Goal: Task Accomplishment & Management: Use online tool/utility

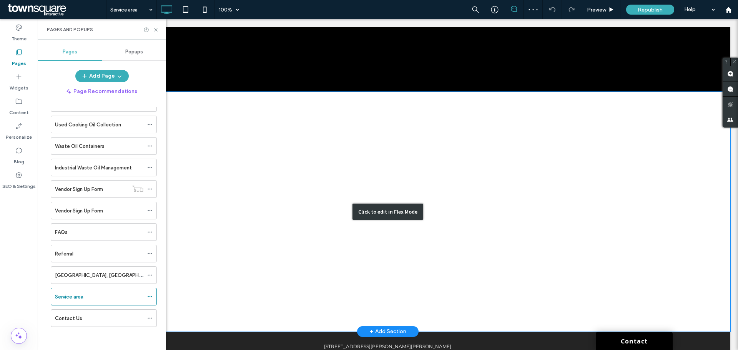
click at [426, 188] on div "Click to edit in Flex Mode" at bounding box center [387, 212] width 685 height 240
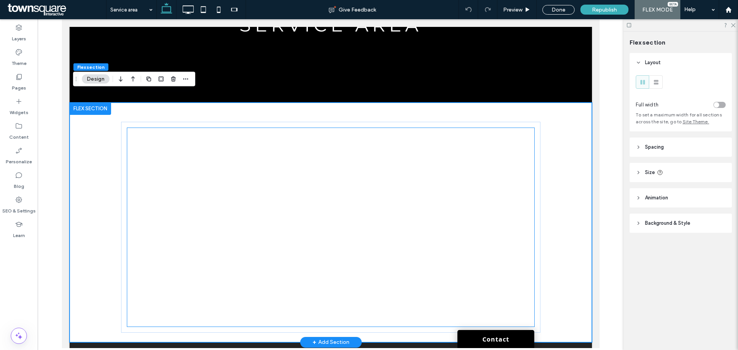
scroll to position [164, 0]
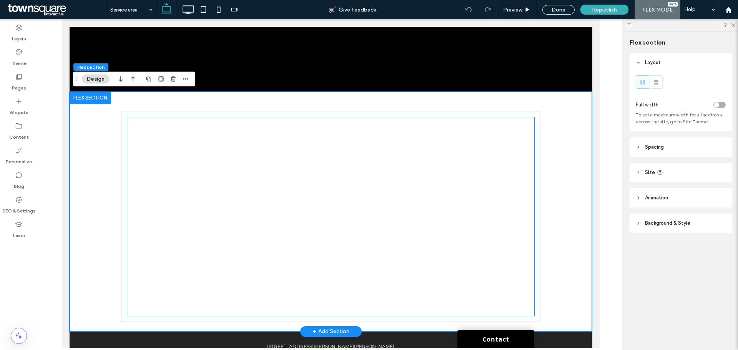
click at [421, 188] on div at bounding box center [330, 216] width 407 height 199
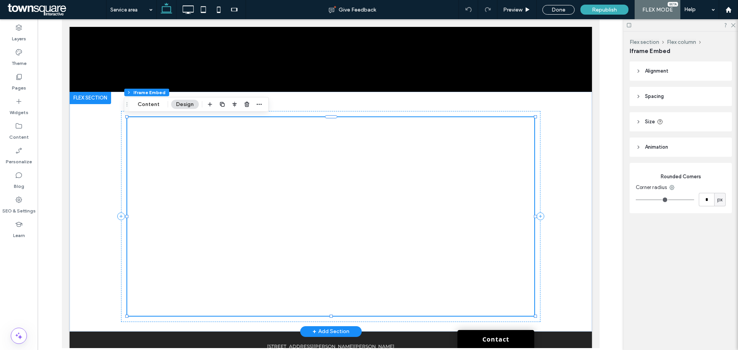
click at [421, 188] on div at bounding box center [330, 216] width 407 height 199
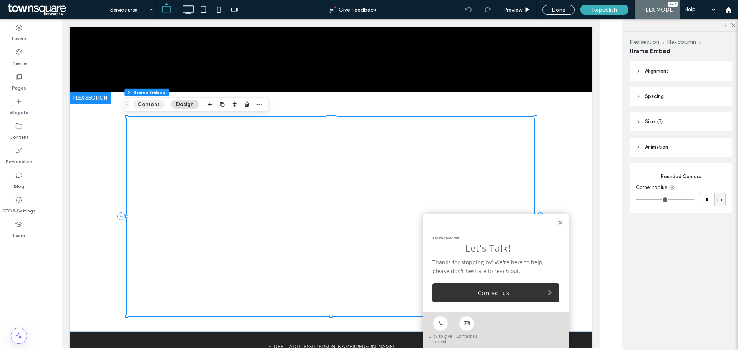
click at [142, 103] on button "Content" at bounding box center [149, 104] width 32 height 9
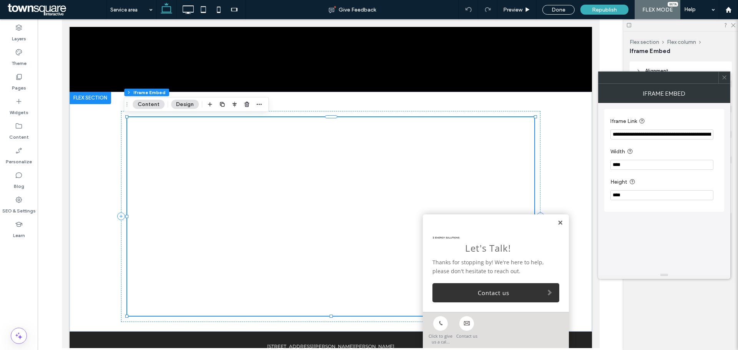
click at [557, 222] on link at bounding box center [560, 223] width 6 height 7
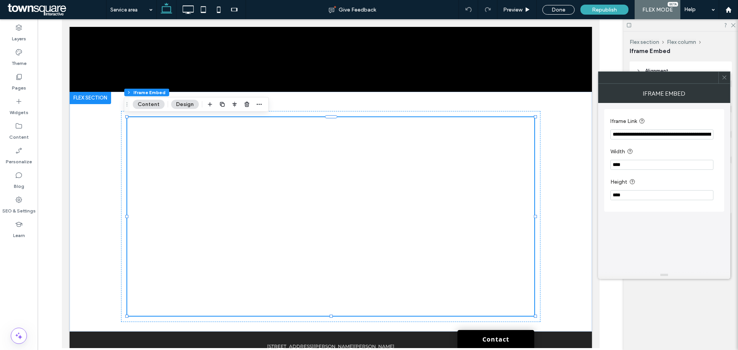
click at [633, 138] on input "**********" at bounding box center [661, 135] width 103 height 10
paste input "**********"
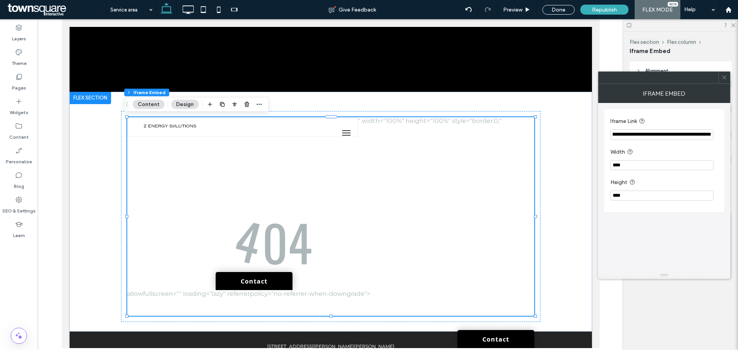
scroll to position [0, 0]
drag, startPoint x: 704, startPoint y: 155, endPoint x: 578, endPoint y: 149, distance: 126.6
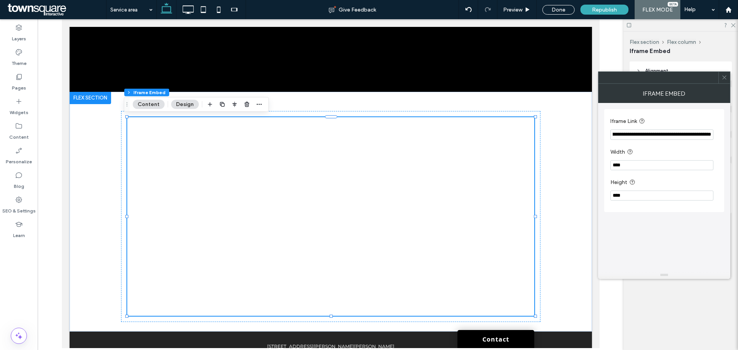
scroll to position [0, 1047]
type input "**********"
click at [651, 178] on label "Height" at bounding box center [662, 183] width 105 height 10
click at [649, 162] on input "****" at bounding box center [661, 165] width 103 height 10
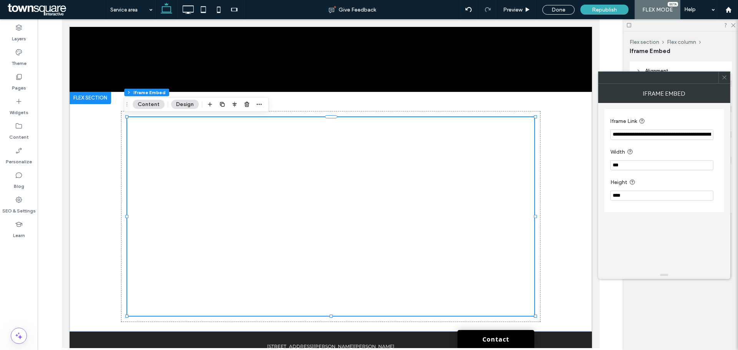
type input "****"
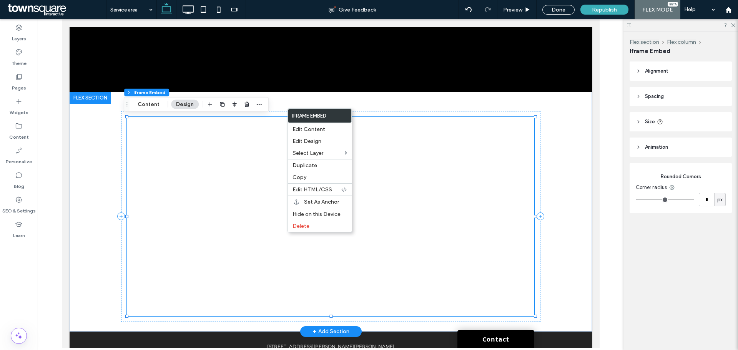
click at [442, 156] on div at bounding box center [330, 216] width 407 height 199
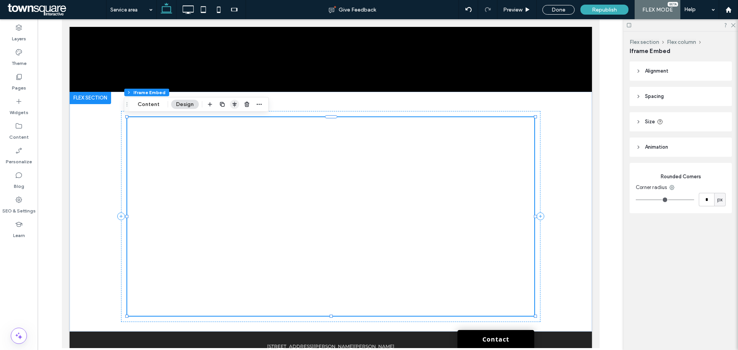
click at [232, 106] on icon "button" at bounding box center [234, 104] width 6 height 6
click at [226, 120] on use "center" at bounding box center [226, 119] width 4 height 5
click at [644, 90] on header "Spacing" at bounding box center [680, 96] width 102 height 19
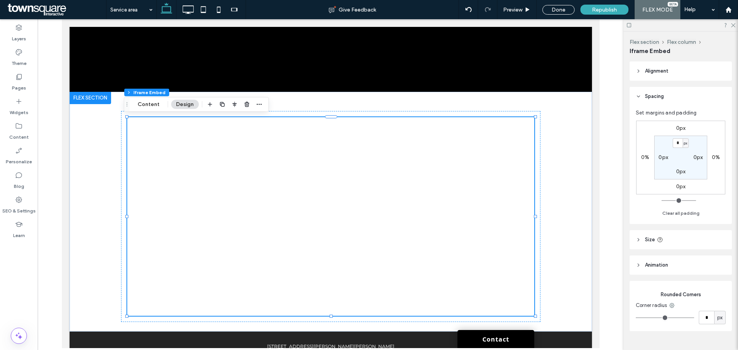
click at [649, 92] on header "Spacing" at bounding box center [680, 96] width 102 height 19
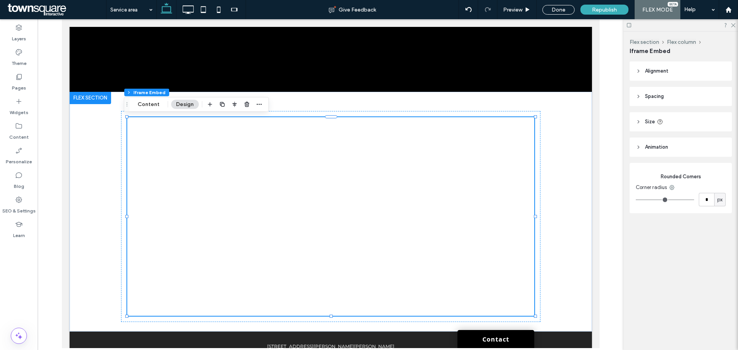
click at [668, 255] on div "Flex section Flex column Iframe Embed Alignment Spacing Set margins and padding…" at bounding box center [680, 191] width 115 height 319
click at [664, 163] on div "Rounded Corners Corner radius * px" at bounding box center [680, 188] width 102 height 50
click at [638, 67] on header "Alignment" at bounding box center [680, 70] width 102 height 19
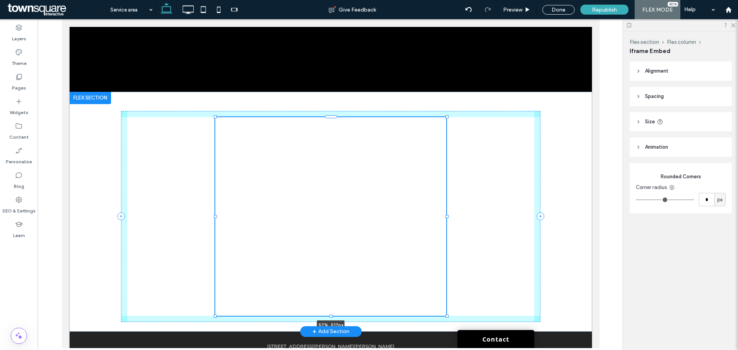
drag, startPoint x: 532, startPoint y: 217, endPoint x: 444, endPoint y: 229, distance: 89.1
click at [444, 229] on div "57% , 517px" at bounding box center [330, 212] width 461 height 240
type input "**"
type input "****"
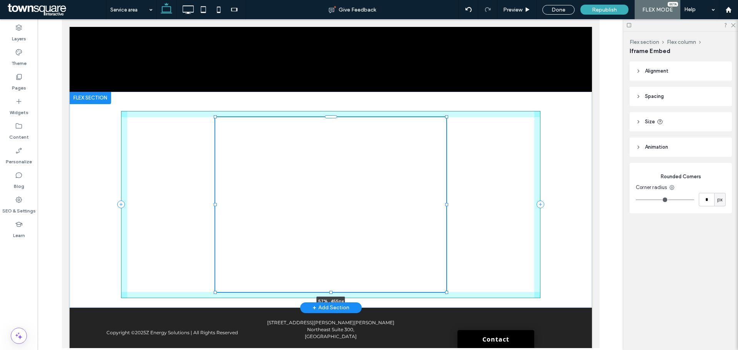
drag, startPoint x: 327, startPoint y: 317, endPoint x: 331, endPoint y: 306, distance: 12.6
click at [331, 306] on div "57% , 455px Section Click to edit in Flex Mode + Add Section" at bounding box center [330, 200] width 522 height 216
type input "***"
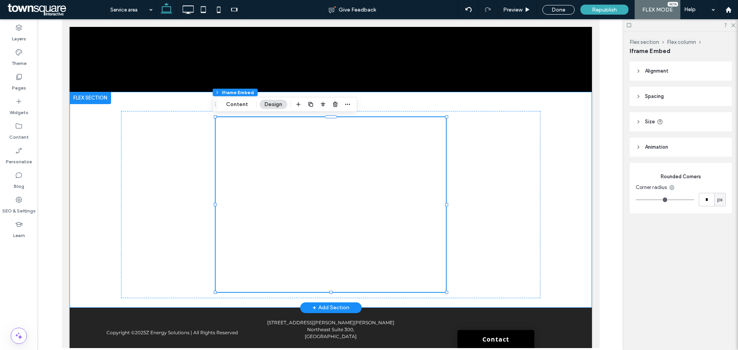
click at [374, 106] on div "57% , 455px" at bounding box center [330, 200] width 461 height 216
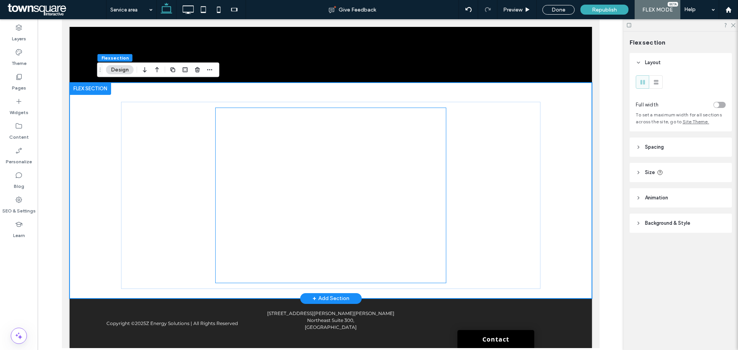
scroll to position [135, 0]
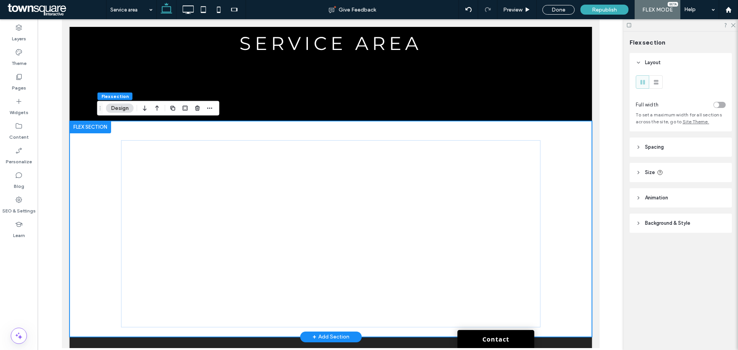
click at [350, 131] on div at bounding box center [330, 229] width 461 height 216
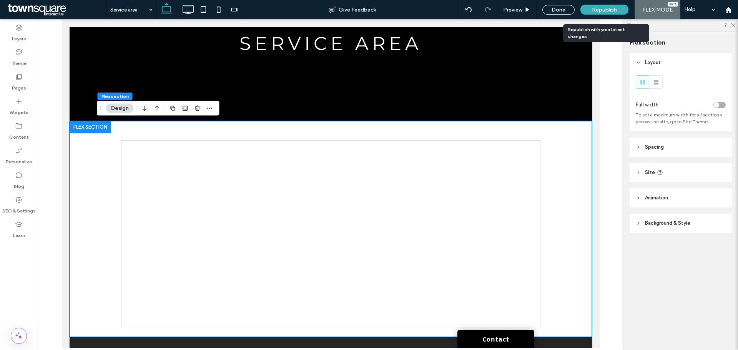
click at [591, 10] on div "Republish" at bounding box center [604, 10] width 48 height 10
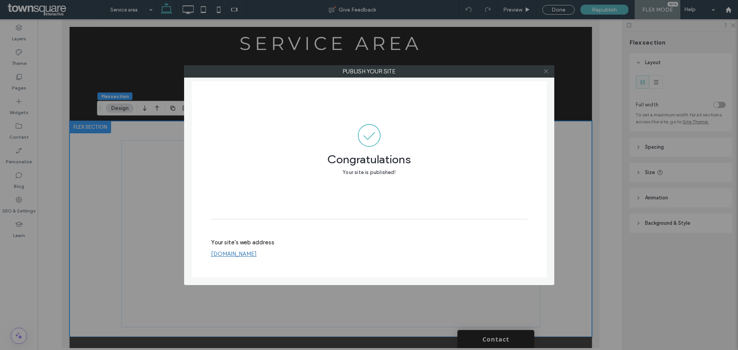
click at [547, 70] on icon at bounding box center [546, 71] width 6 height 6
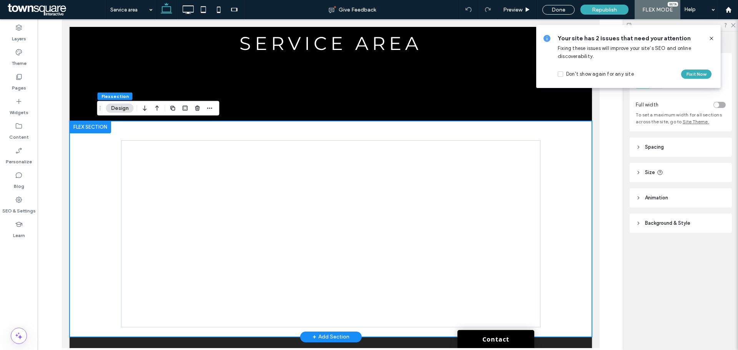
click at [328, 133] on div at bounding box center [330, 229] width 461 height 216
click at [330, 133] on div at bounding box center [330, 229] width 461 height 216
click at [332, 135] on div at bounding box center [330, 229] width 461 height 216
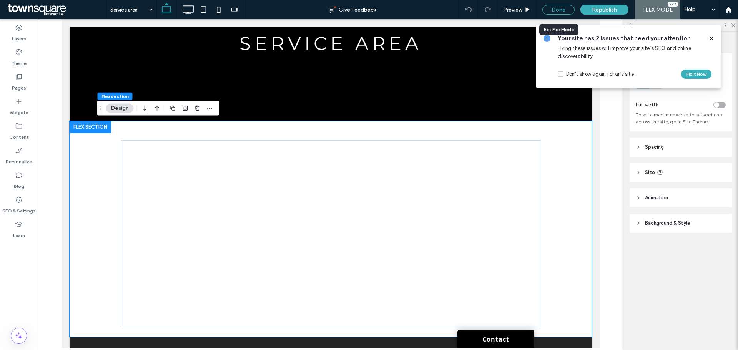
click at [564, 7] on div "Done" at bounding box center [558, 10] width 32 height 10
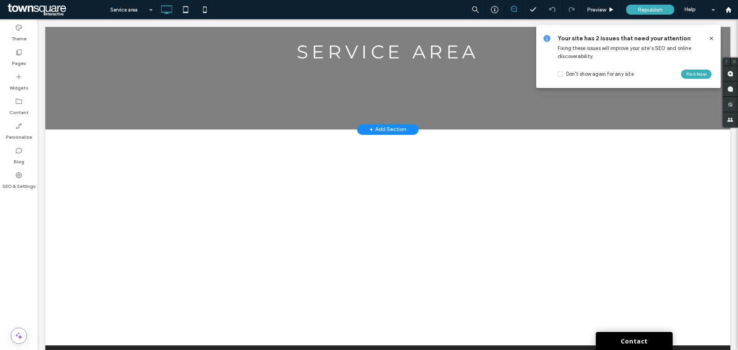
scroll to position [169, 0]
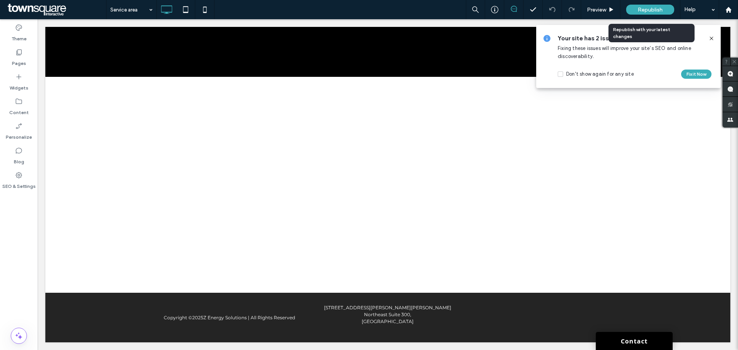
click at [659, 11] on span "Republish" at bounding box center [650, 10] width 25 height 7
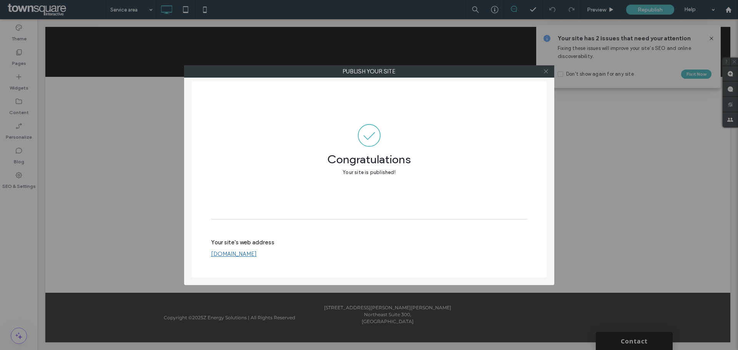
click at [546, 73] on icon at bounding box center [546, 71] width 6 height 6
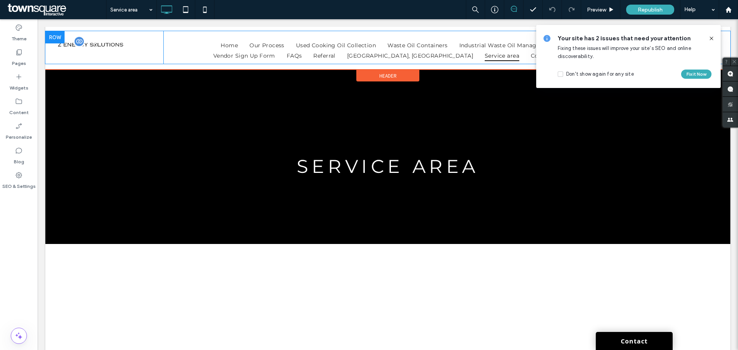
scroll to position [0, 0]
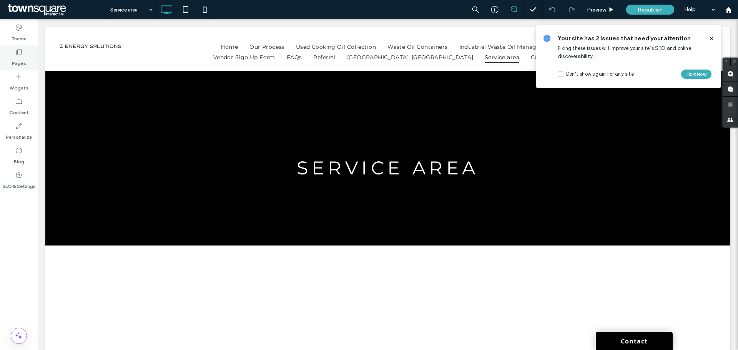
click at [5, 56] on div "Pages" at bounding box center [19, 57] width 38 height 25
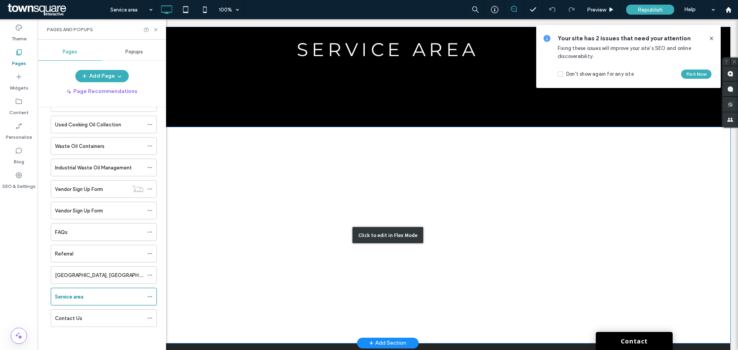
scroll to position [169, 0]
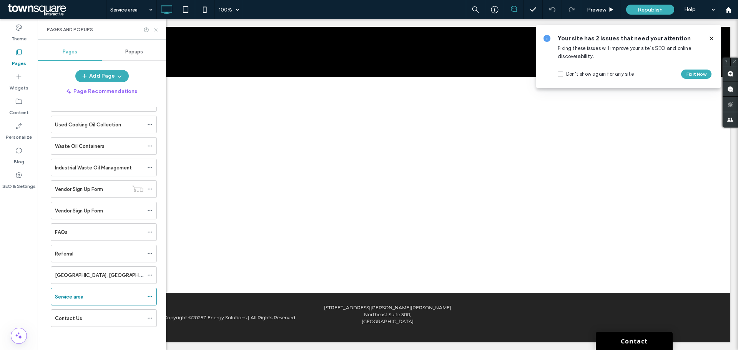
click at [156, 30] on icon at bounding box center [156, 30] width 6 height 6
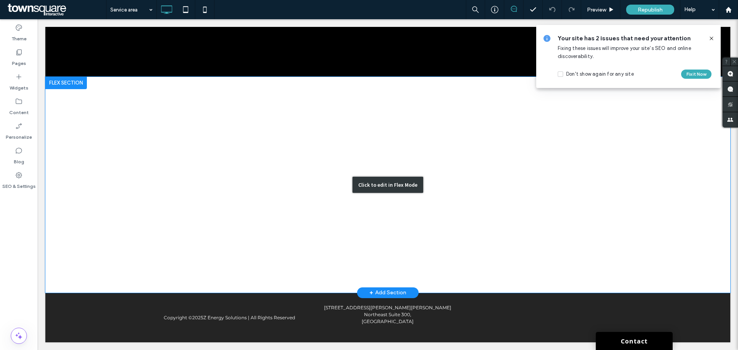
click at [420, 163] on div "Click to edit in Flex Mode" at bounding box center [387, 185] width 685 height 216
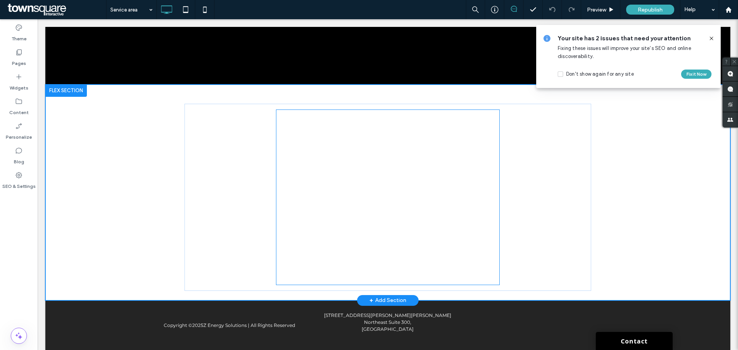
scroll to position [174, 0]
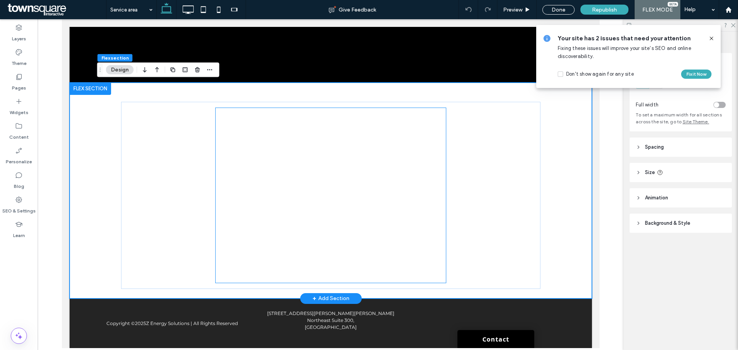
click at [420, 159] on div at bounding box center [330, 195] width 231 height 175
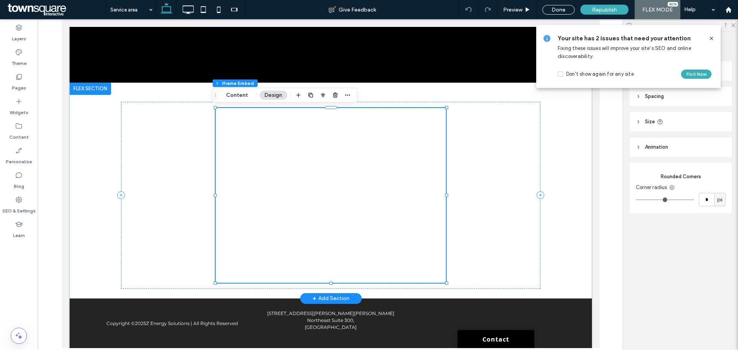
click at [420, 159] on div at bounding box center [330, 195] width 231 height 175
click at [249, 98] on button "Content" at bounding box center [237, 95] width 32 height 9
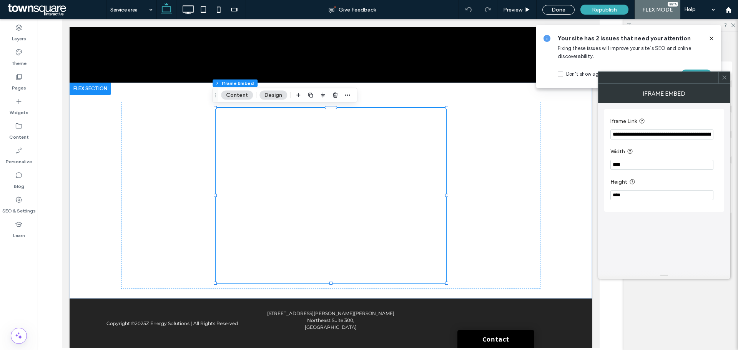
click at [700, 136] on input "**********" at bounding box center [661, 135] width 103 height 10
paste input "Iframe Link"
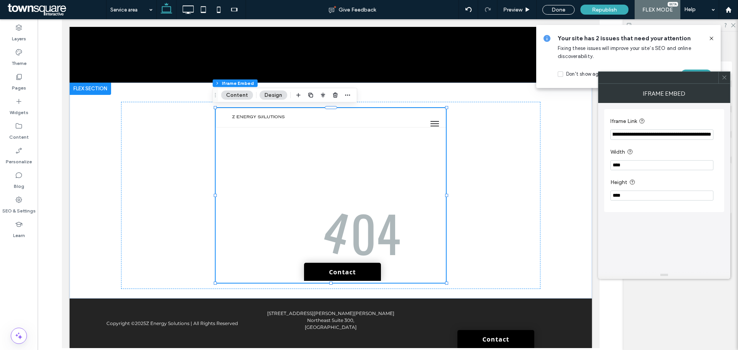
scroll to position [0, 0]
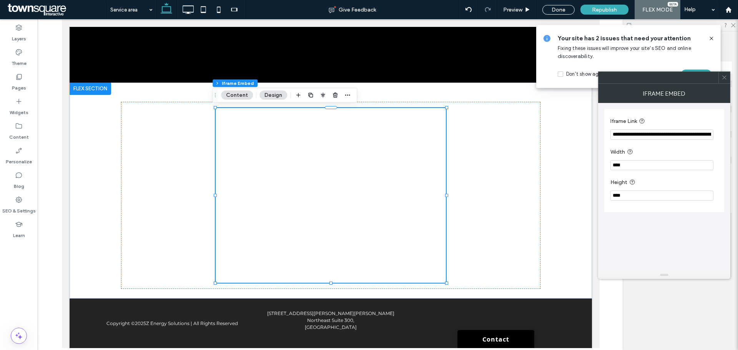
click at [649, 149] on label "Width" at bounding box center [662, 153] width 105 height 10
click at [614, 136] on input "**********" at bounding box center [661, 135] width 103 height 10
type input "**********"
click at [463, 211] on div at bounding box center [330, 195] width 419 height 187
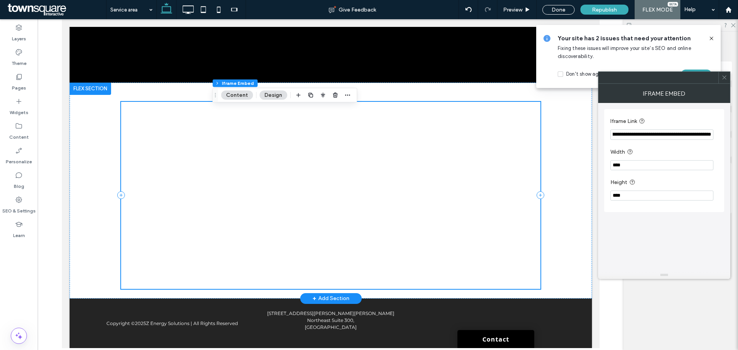
scroll to position [0, 0]
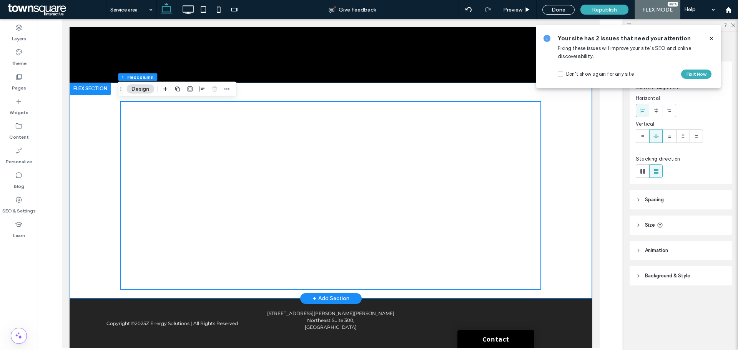
click at [548, 151] on div at bounding box center [330, 191] width 461 height 216
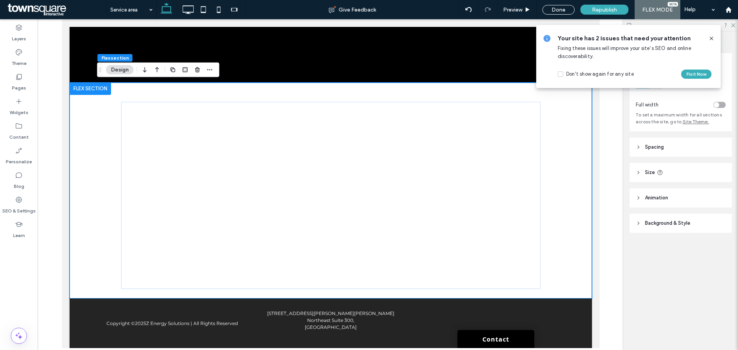
click at [712, 38] on icon at bounding box center [711, 38] width 6 height 6
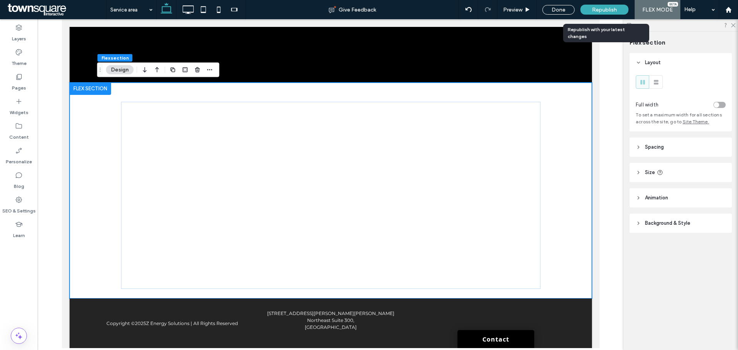
click at [600, 11] on span "Republish" at bounding box center [604, 10] width 25 height 7
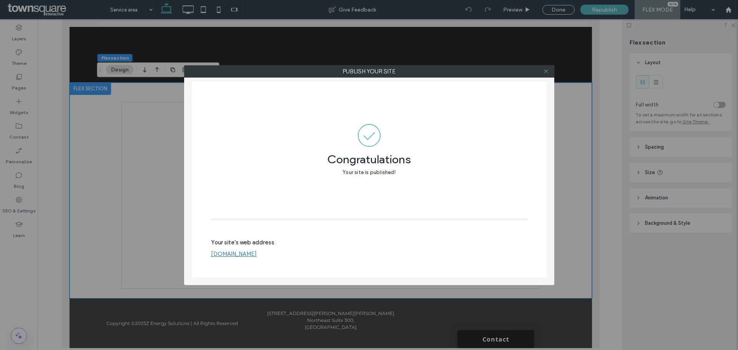
click at [547, 69] on icon at bounding box center [546, 71] width 6 height 6
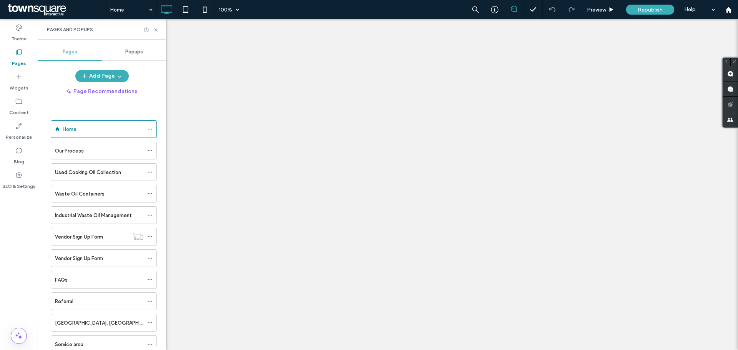
click at [58, 336] on div "Service area" at bounding box center [99, 344] width 88 height 17
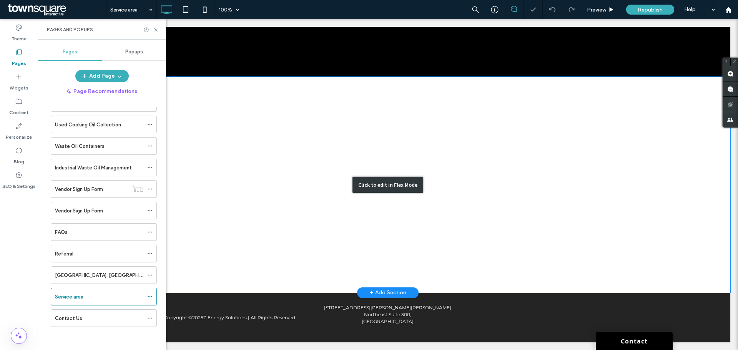
click at [434, 176] on div "Click to edit in Flex Mode" at bounding box center [387, 185] width 685 height 216
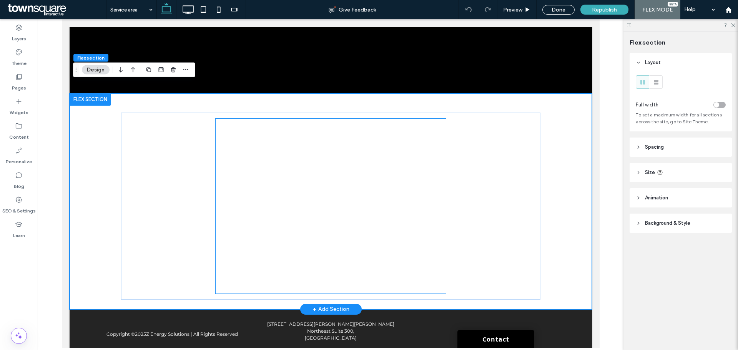
scroll to position [174, 0]
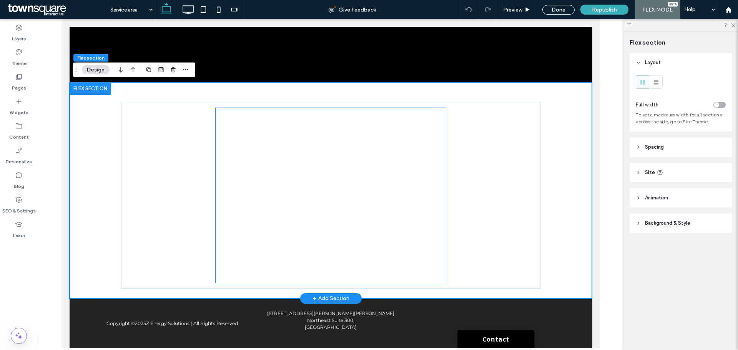
click at [315, 201] on div at bounding box center [330, 195] width 231 height 175
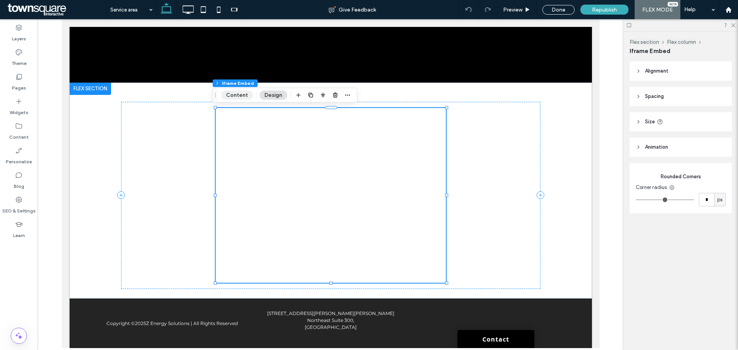
click at [229, 100] on button "Content" at bounding box center [237, 95] width 32 height 9
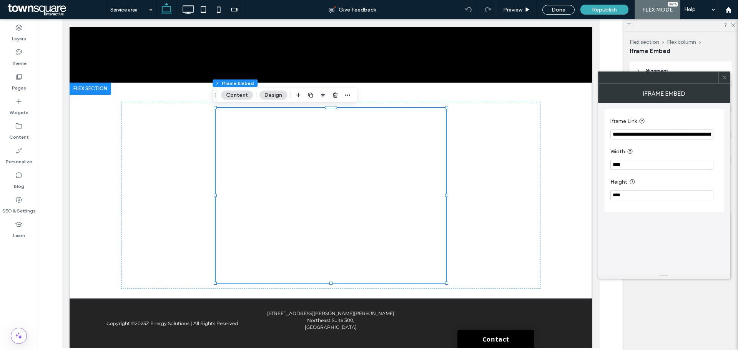
click at [656, 133] on input "**********" at bounding box center [661, 135] width 103 height 10
paste input "Iframe Link"
click at [637, 128] on section "**********" at bounding box center [664, 128] width 108 height 30
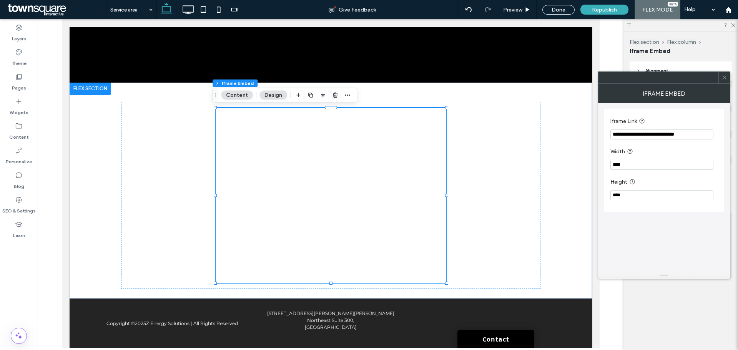
click at [634, 133] on input "**********" at bounding box center [661, 135] width 103 height 10
paste input "**********"
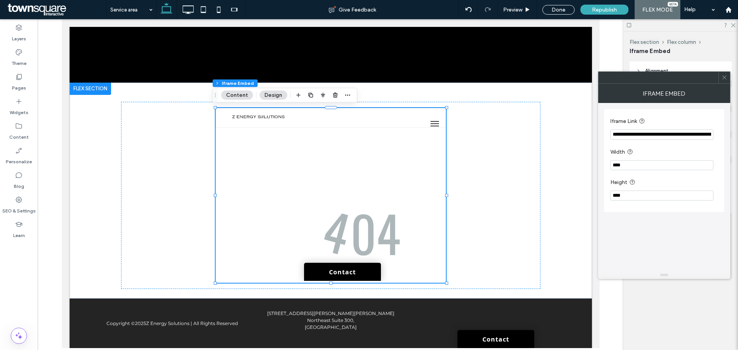
scroll to position [0, 0]
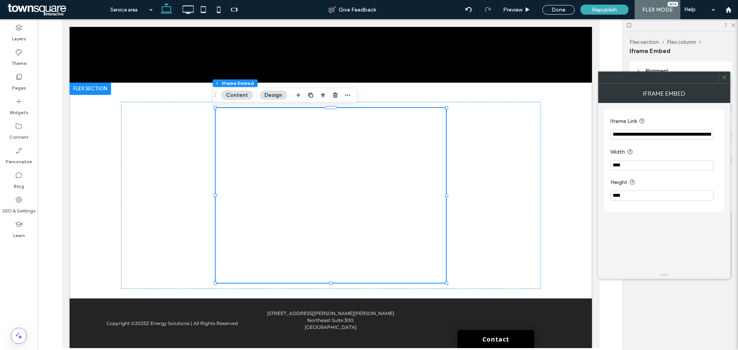
type input "**********"
click at [651, 151] on label "Width" at bounding box center [662, 153] width 105 height 10
click at [596, 13] on div "Republish" at bounding box center [604, 10] width 48 height 10
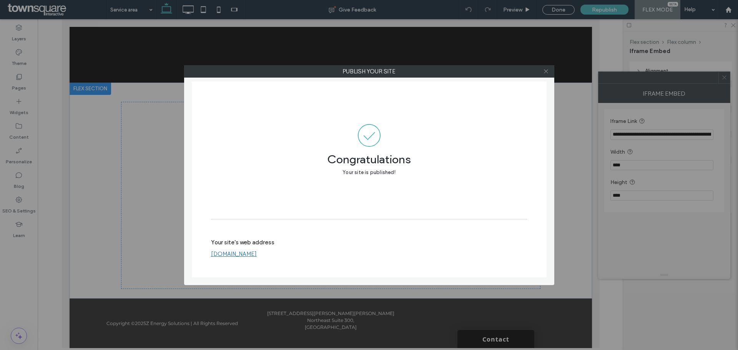
click at [546, 74] on span at bounding box center [546, 72] width 6 height 12
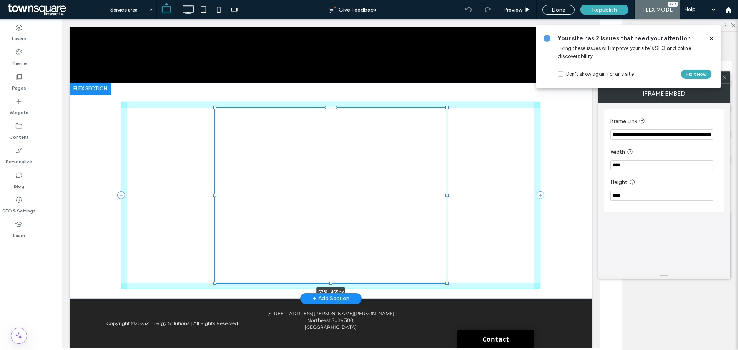
click at [444, 198] on div "57% , 455px" at bounding box center [330, 191] width 461 height 216
type input "****"
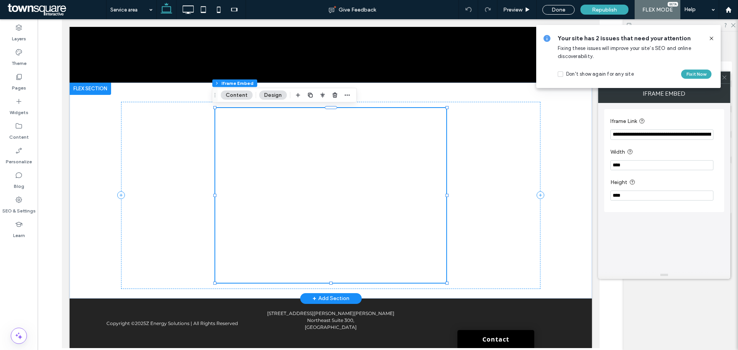
click at [417, 199] on div at bounding box center [330, 195] width 231 height 175
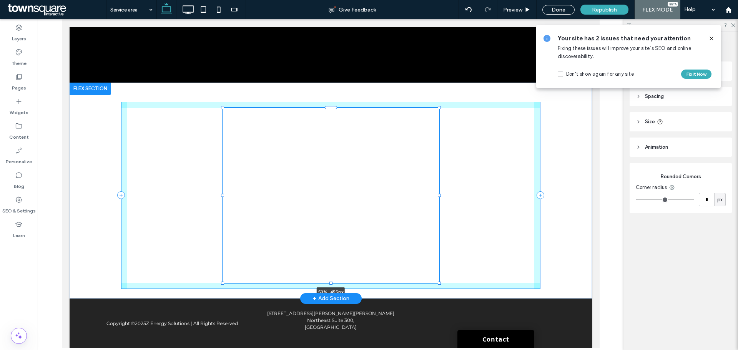
drag, startPoint x: 443, startPoint y: 195, endPoint x: 436, endPoint y: 193, distance: 7.9
click at [436, 193] on div "53% , 455px" at bounding box center [330, 191] width 461 height 216
type input "**"
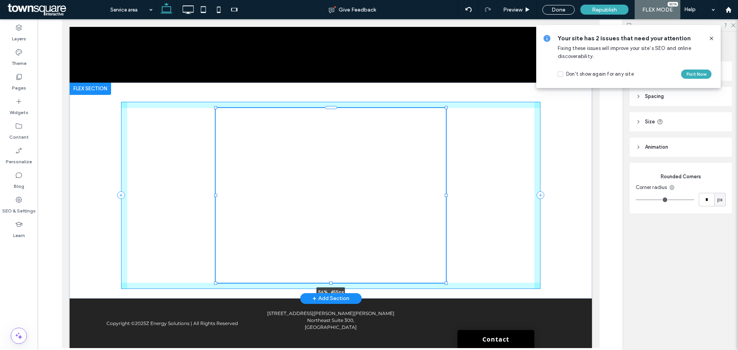
drag, startPoint x: 435, startPoint y: 196, endPoint x: 442, endPoint y: 196, distance: 6.9
click at [444, 196] on div at bounding box center [445, 195] width 3 height 3
type input "**"
type input "****"
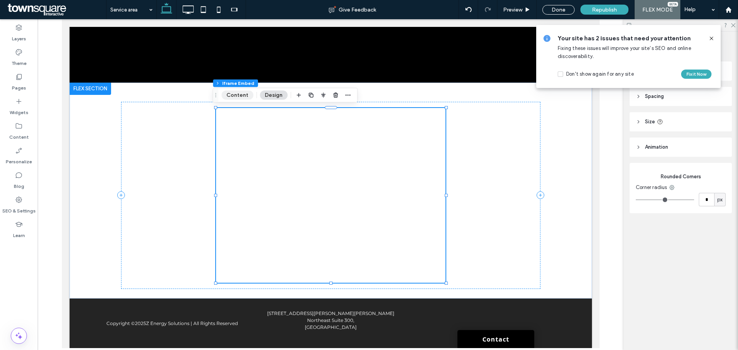
click at [243, 96] on button "Content" at bounding box center [237, 95] width 32 height 9
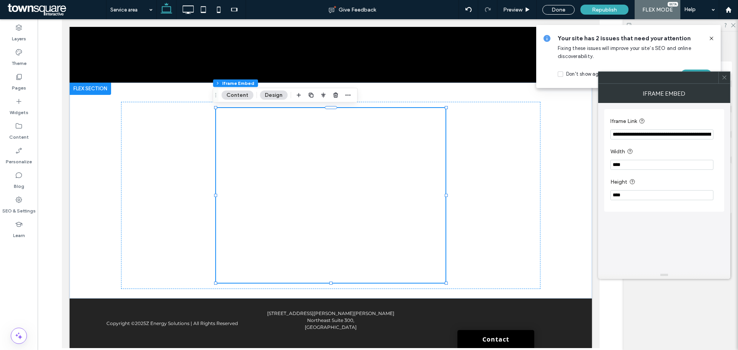
click at [671, 160] on input "****" at bounding box center [661, 165] width 103 height 10
type input "*****"
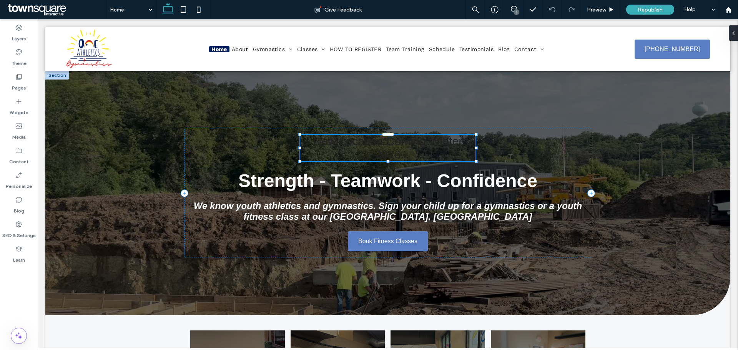
click at [389, 147] on span "New Location Coming Winter 2026" at bounding box center [387, 148] width 149 height 26
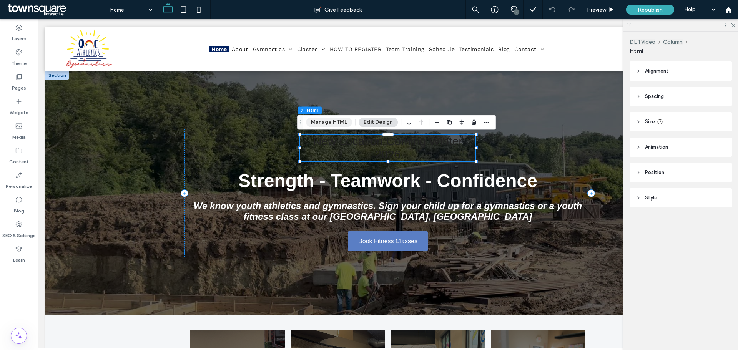
click at [340, 123] on button "Manage HTML" at bounding box center [329, 122] width 46 height 9
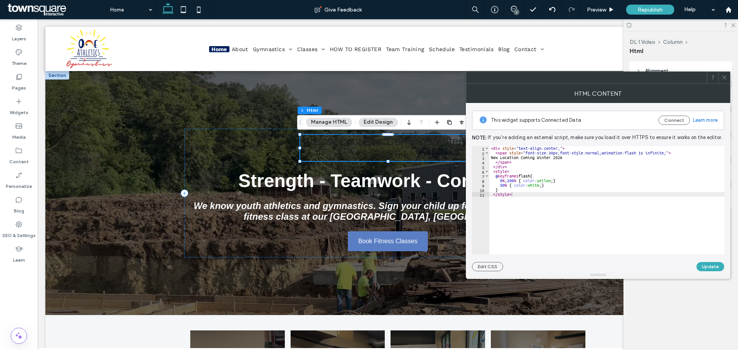
click at [529, 190] on div "< div style = "text-align:center;" > < span style = "font-size:30px;font-style:…" at bounding box center [606, 205] width 235 height 118
click at [517, 199] on div "< div style = "text-align:center;" > < span style = "font-size:30px;font-style:…" at bounding box center [606, 205] width 235 height 118
type textarea "********"
click at [713, 266] on button "Update" at bounding box center [710, 266] width 28 height 9
click at [722, 80] on icon at bounding box center [724, 78] width 6 height 6
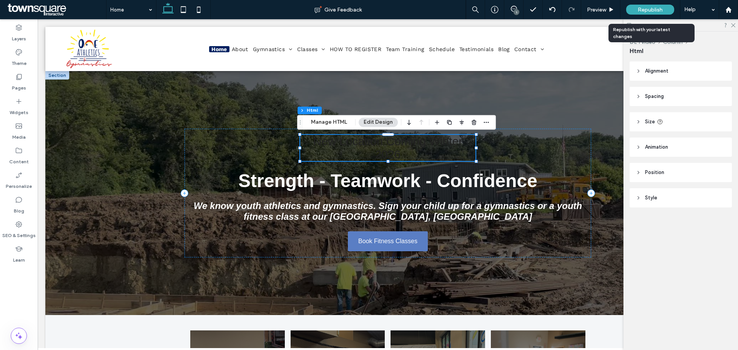
click at [637, 5] on div "Republish" at bounding box center [650, 9] width 48 height 19
click at [636, 8] on div "Republish" at bounding box center [650, 10] width 48 height 10
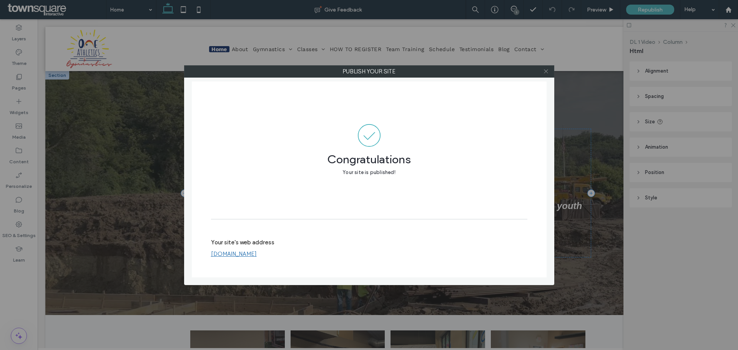
click at [545, 73] on icon at bounding box center [546, 71] width 6 height 6
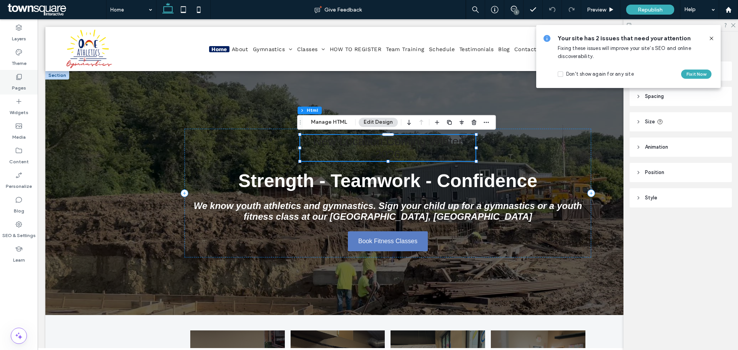
click at [12, 77] on div "Pages" at bounding box center [19, 82] width 38 height 25
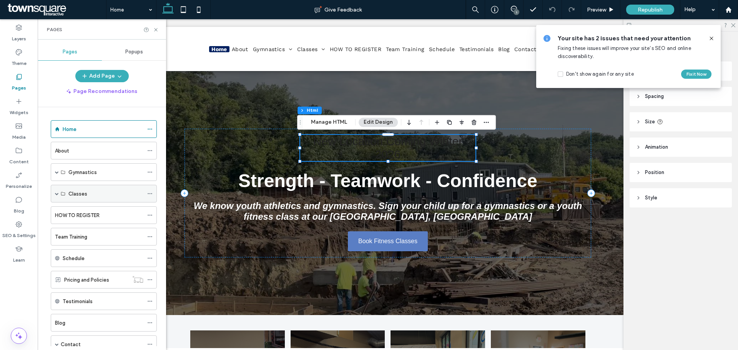
click at [56, 194] on span at bounding box center [57, 194] width 4 height 4
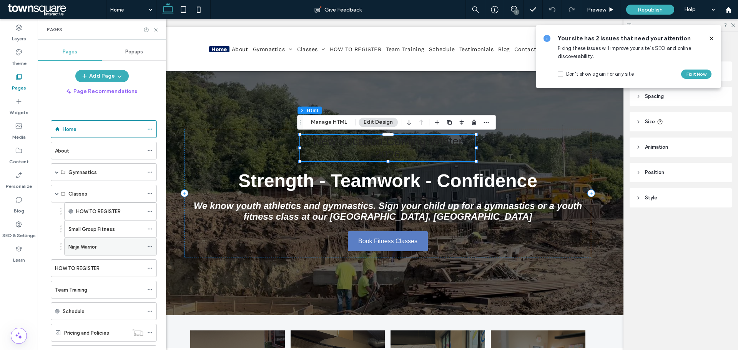
click at [80, 244] on label "Ninja Warrior" at bounding box center [82, 246] width 28 height 13
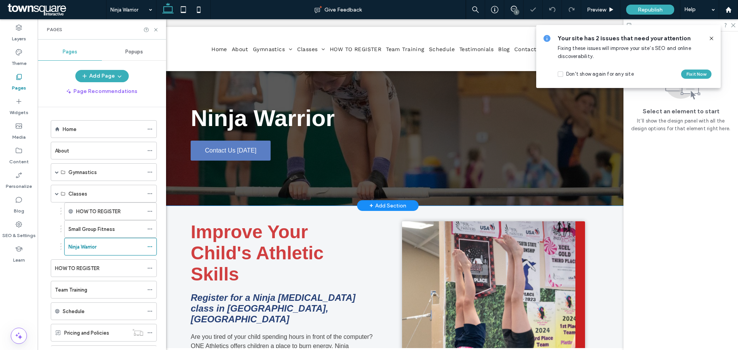
click at [455, 198] on div "Ninja Warrior Contact Us Today" at bounding box center [387, 138] width 461 height 135
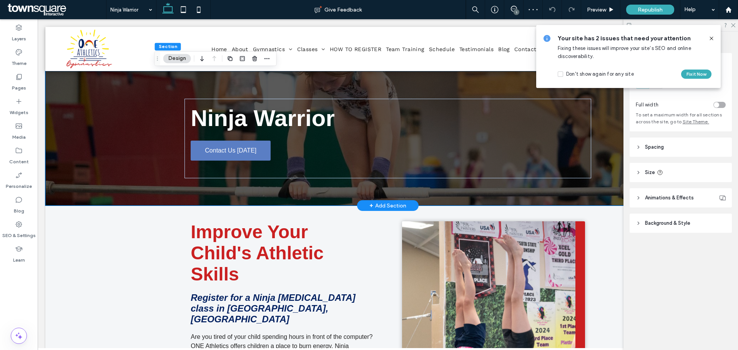
click at [458, 190] on div "Ninja Warrior Contact Us Today" at bounding box center [387, 138] width 461 height 135
click at [460, 77] on div "Ninja Warrior Contact Us Today" at bounding box center [387, 138] width 461 height 135
click at [711, 35] on span at bounding box center [711, 38] width 6 height 8
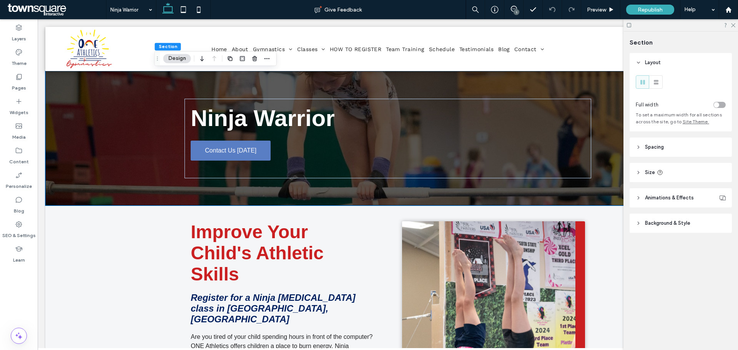
click at [685, 224] on span "Background & Style" at bounding box center [667, 223] width 45 height 8
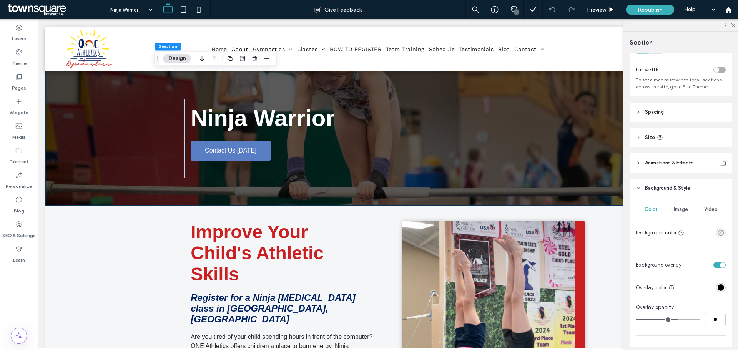
scroll to position [77, 0]
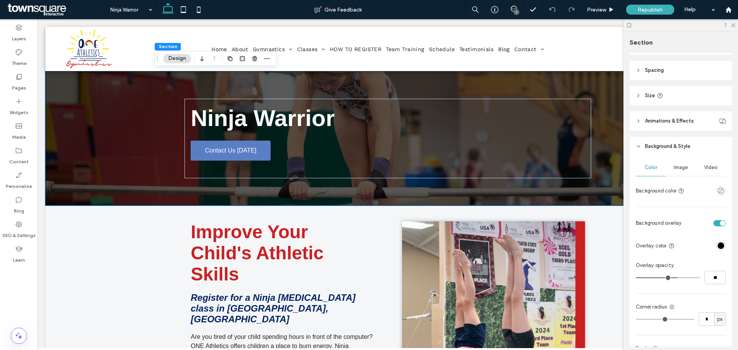
click at [682, 164] on div "Image" at bounding box center [681, 167] width 30 height 17
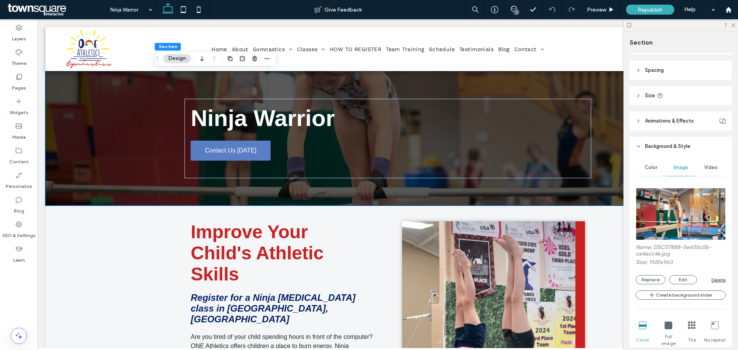
click at [682, 209] on img at bounding box center [681, 214] width 90 height 52
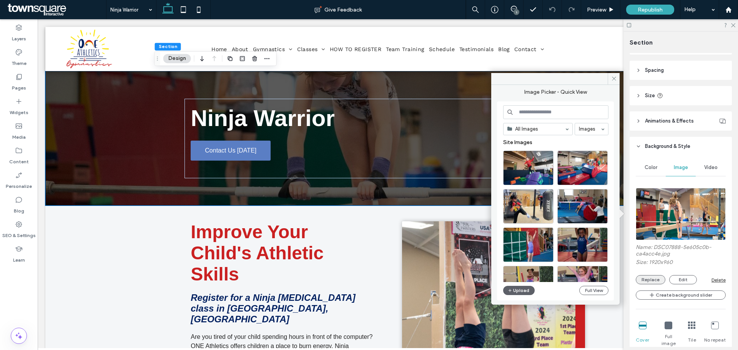
click at [656, 280] on button "Replace" at bounding box center [651, 279] width 30 height 9
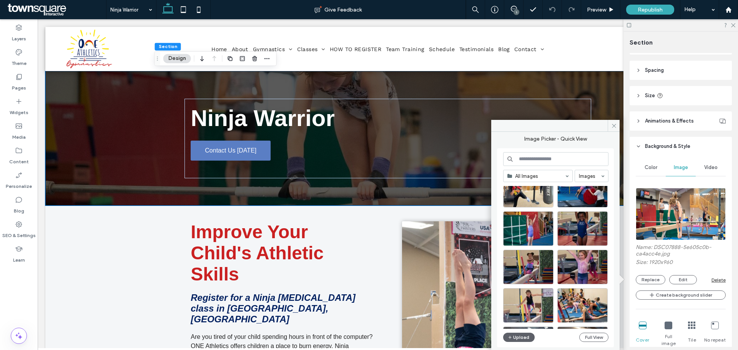
scroll to position [0, 0]
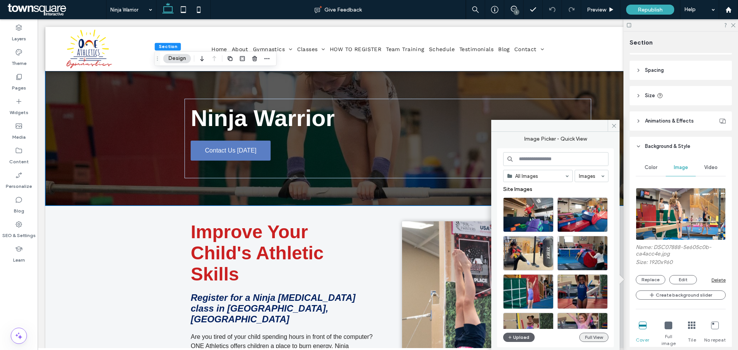
click at [589, 335] on button "Full View" at bounding box center [593, 337] width 29 height 9
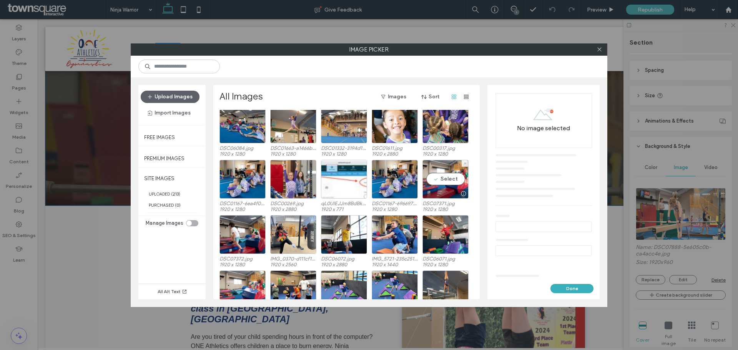
scroll to position [170, 0]
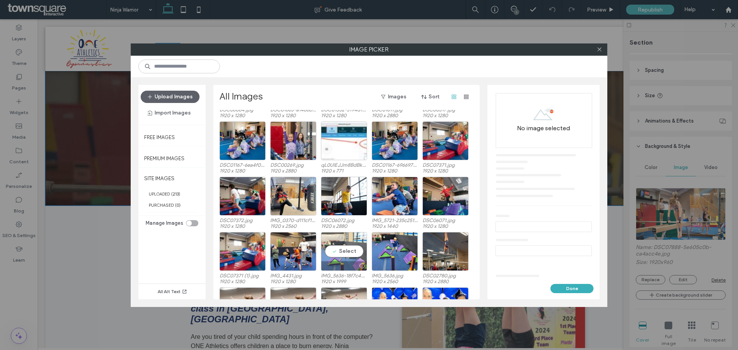
click at [342, 248] on div "Select" at bounding box center [344, 251] width 46 height 39
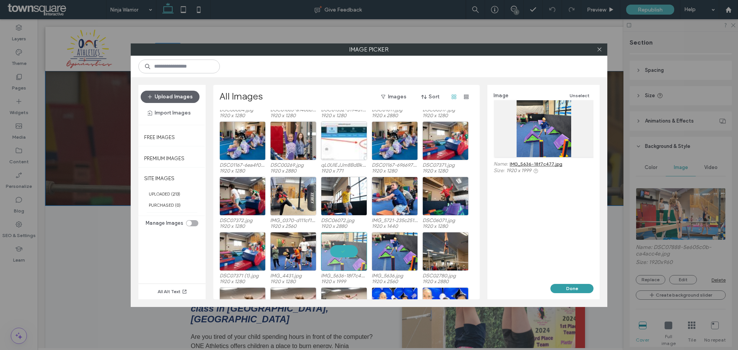
click at [580, 290] on button "Done" at bounding box center [571, 288] width 43 height 9
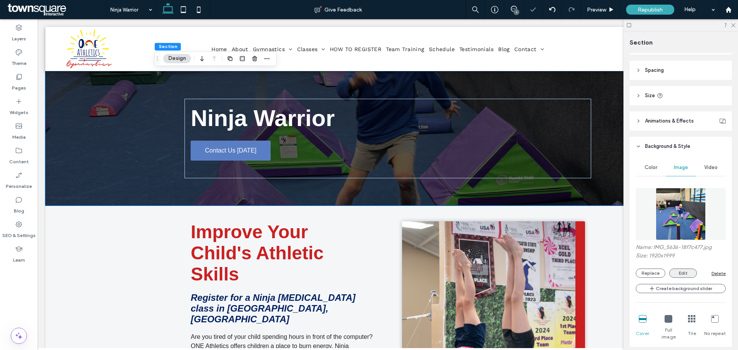
click at [683, 269] on button "Edit" at bounding box center [683, 273] width 28 height 9
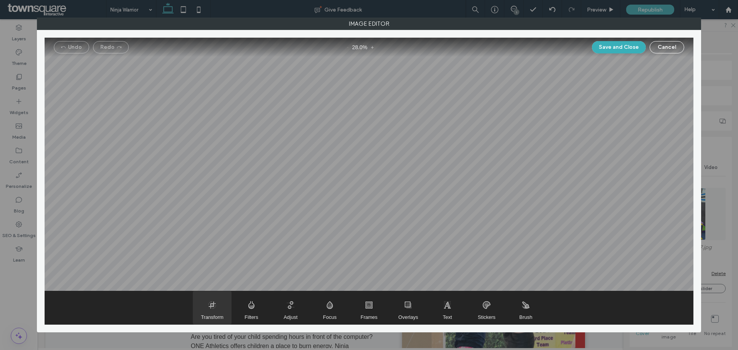
click at [212, 311] on span "Transform" at bounding box center [212, 307] width 38 height 33
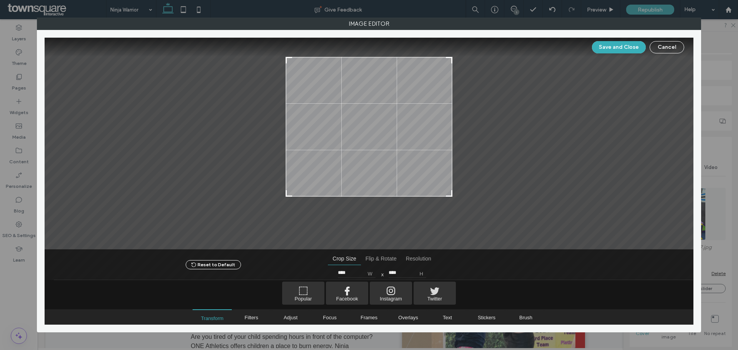
type input "****"
drag, startPoint x: 447, startPoint y: 230, endPoint x: 454, endPoint y: 193, distance: 38.0
click at [454, 193] on div at bounding box center [369, 144] width 649 height 212
click at [626, 42] on button "Save and Close" at bounding box center [619, 47] width 54 height 12
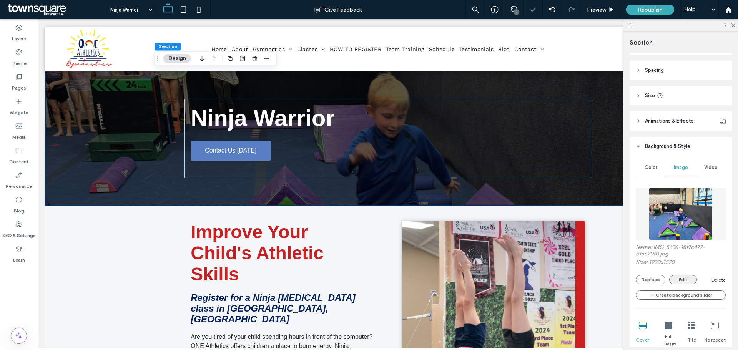
click at [678, 279] on button "Edit" at bounding box center [683, 279] width 28 height 9
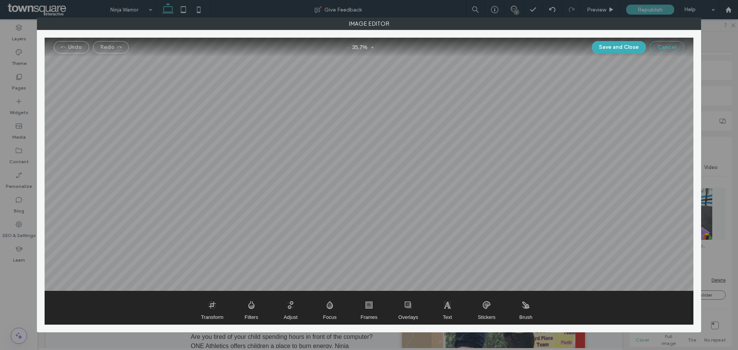
click at [669, 48] on button "Cancel" at bounding box center [666, 47] width 35 height 12
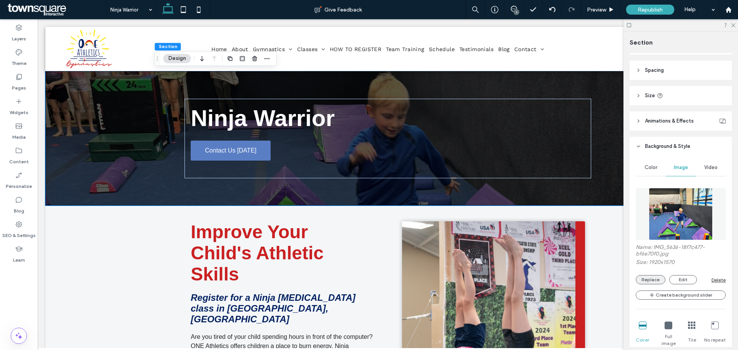
click at [645, 277] on button "Replace" at bounding box center [651, 279] width 30 height 9
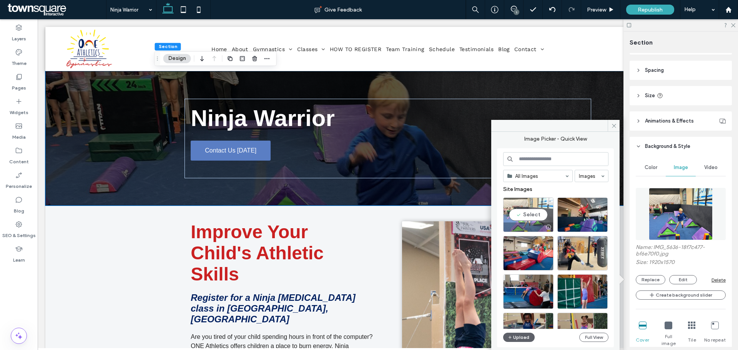
click at [533, 214] on div "Select" at bounding box center [528, 215] width 50 height 35
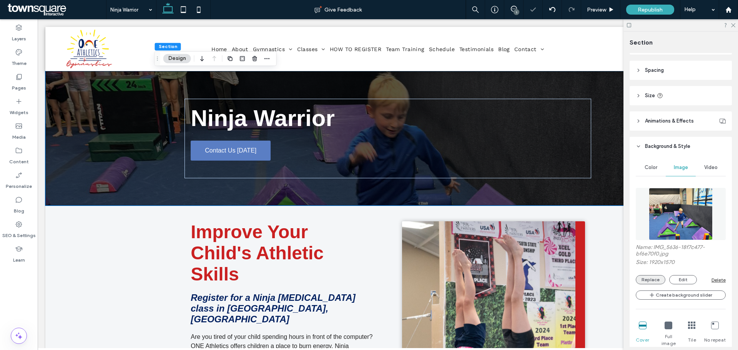
click at [654, 279] on button "Replace" at bounding box center [651, 279] width 30 height 9
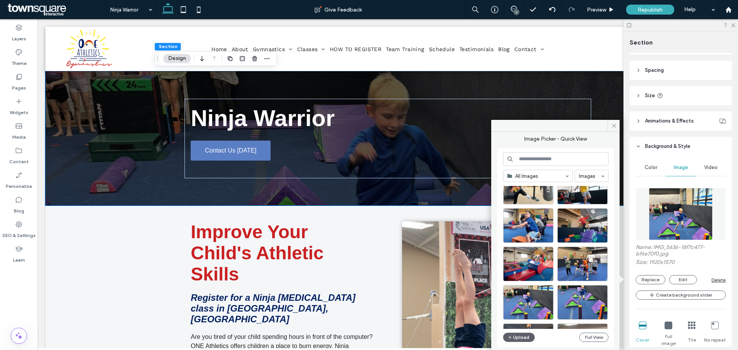
scroll to position [452, 0]
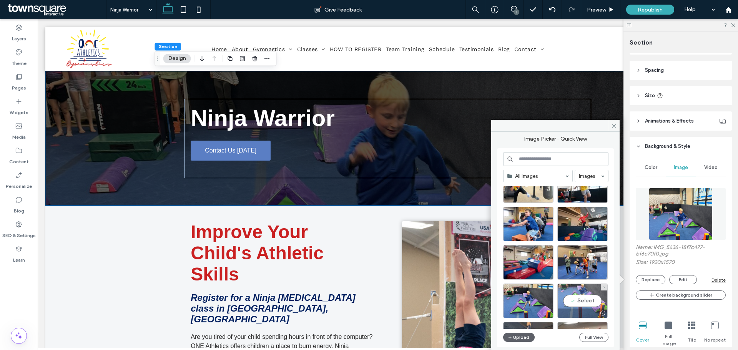
click at [571, 298] on div "Select" at bounding box center [582, 301] width 50 height 35
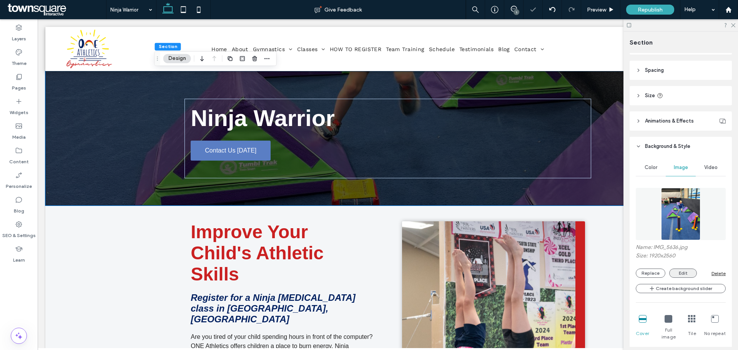
click at [677, 272] on button "Edit" at bounding box center [683, 273] width 28 height 9
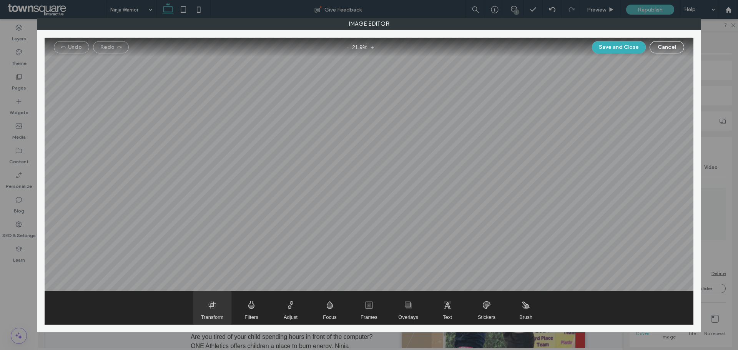
click at [220, 307] on span "Transform" at bounding box center [212, 307] width 38 height 33
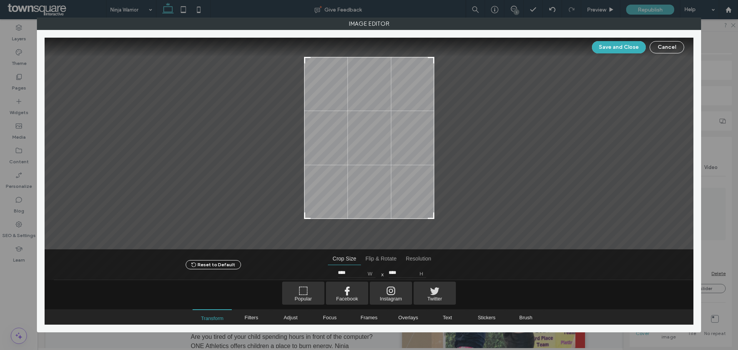
drag, startPoint x: 428, startPoint y: 229, endPoint x: 439, endPoint y: 217, distance: 15.5
click at [439, 217] on div at bounding box center [369, 144] width 649 height 212
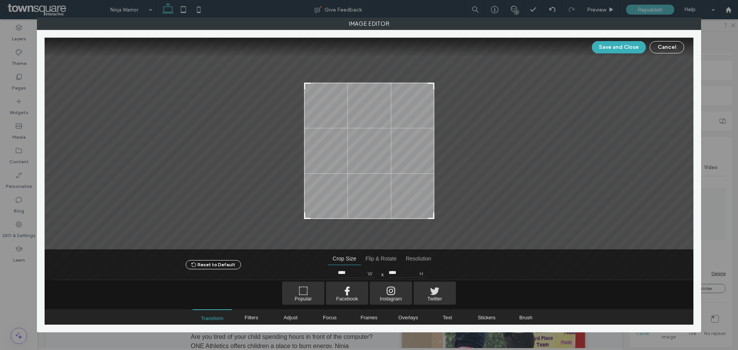
drag, startPoint x: 429, startPoint y: 57, endPoint x: 435, endPoint y: 83, distance: 26.6
click at [435, 83] on div at bounding box center [369, 144] width 649 height 212
click at [429, 82] on div at bounding box center [369, 60] width 649 height 45
drag, startPoint x: 431, startPoint y: 84, endPoint x: 435, endPoint y: 73, distance: 12.3
click at [435, 73] on div at bounding box center [369, 144] width 649 height 212
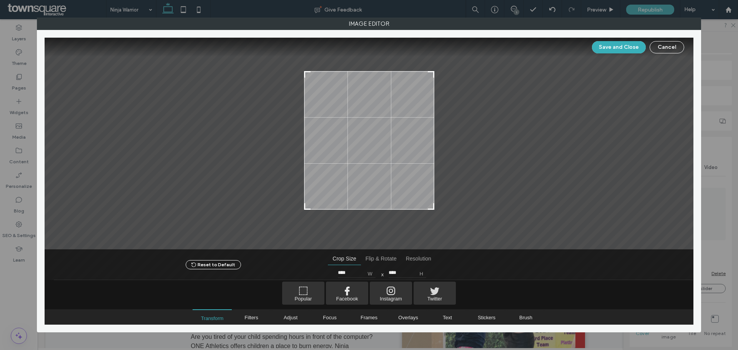
type input "****"
drag, startPoint x: 430, startPoint y: 218, endPoint x: 436, endPoint y: 206, distance: 12.7
click at [436, 206] on div at bounding box center [369, 144] width 649 height 212
click at [611, 48] on button "Save and Close" at bounding box center [619, 47] width 54 height 12
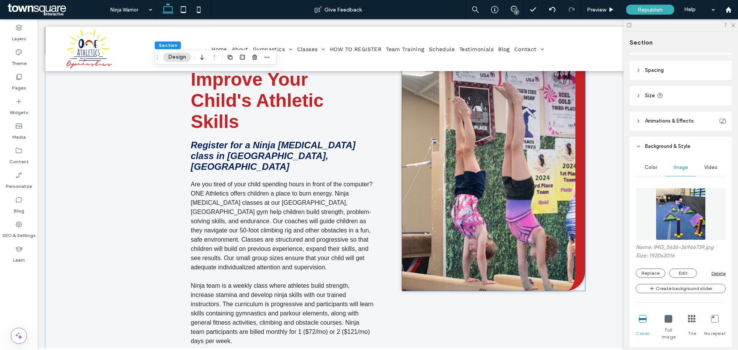
scroll to position [154, 0]
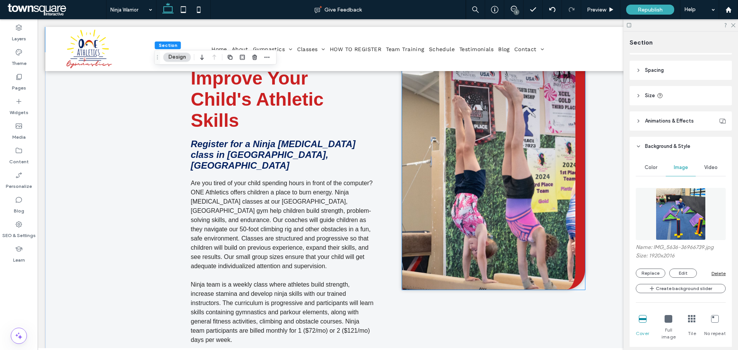
click at [533, 174] on img at bounding box center [493, 179] width 183 height 222
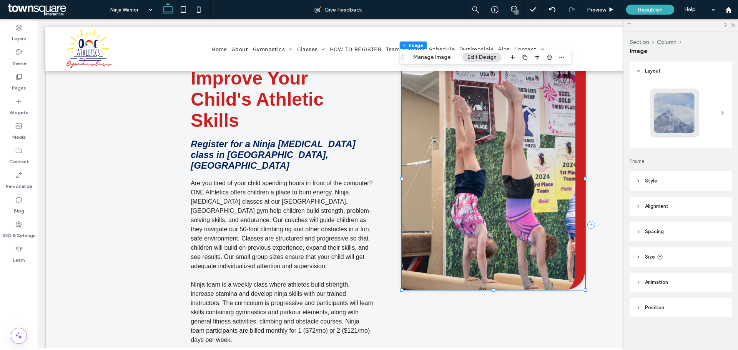
click at [531, 173] on img at bounding box center [493, 179] width 183 height 222
click at [430, 58] on button "Manage Image" at bounding box center [432, 57] width 48 height 9
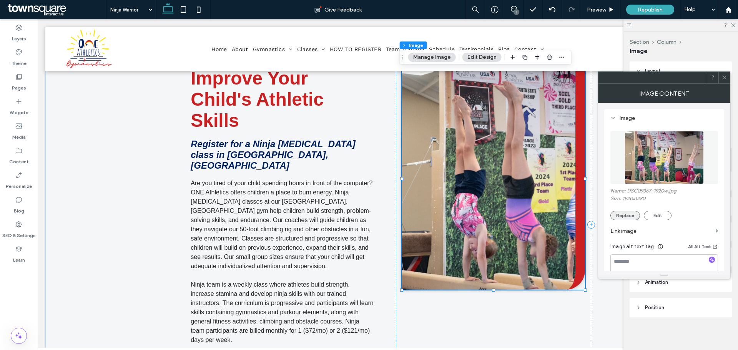
click at [629, 217] on button "Replace" at bounding box center [625, 215] width 30 height 9
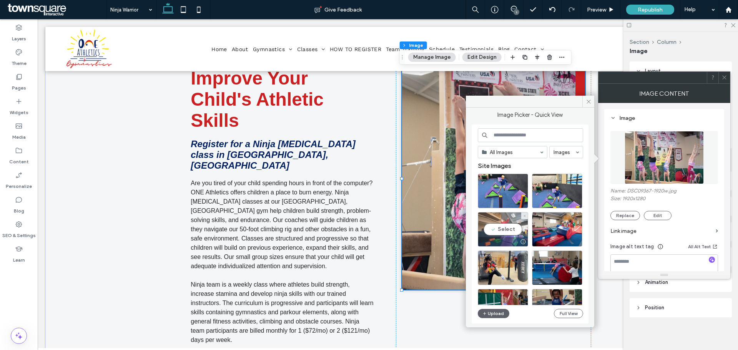
click at [514, 226] on div "Select" at bounding box center [503, 229] width 50 height 35
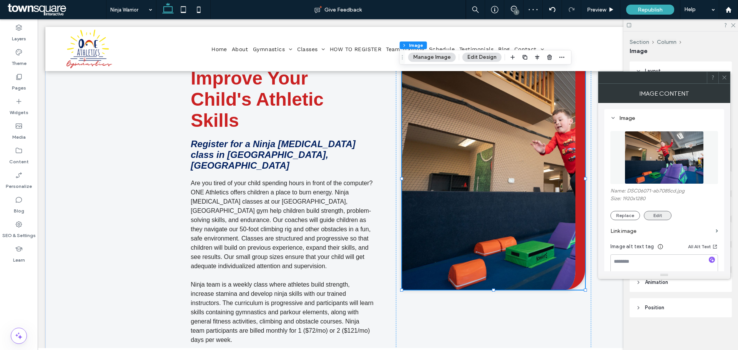
click at [645, 215] on button "Edit" at bounding box center [658, 215] width 28 height 9
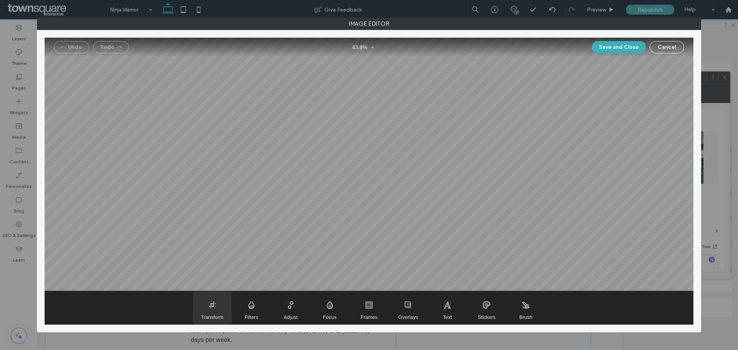
click at [216, 303] on span "Transform" at bounding box center [212, 307] width 38 height 33
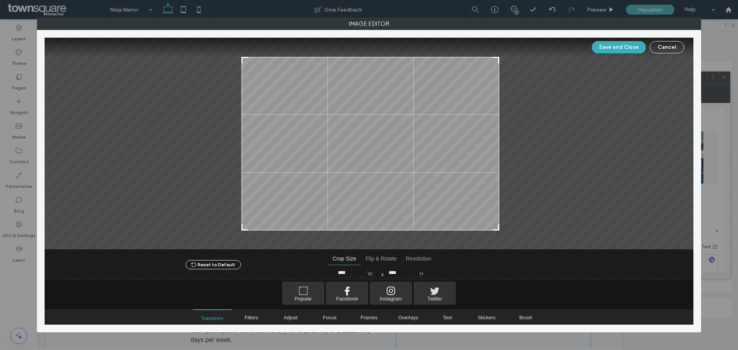
type input "****"
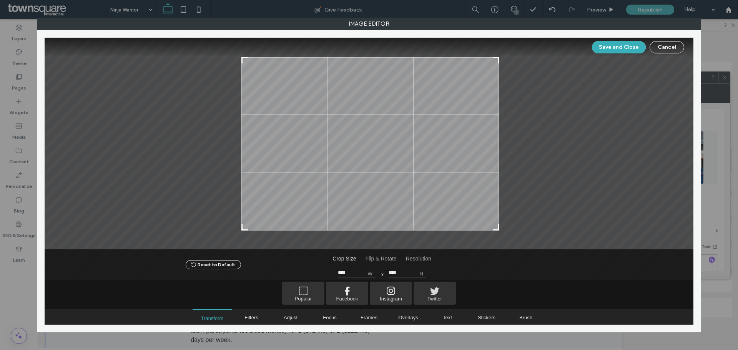
type input "****"
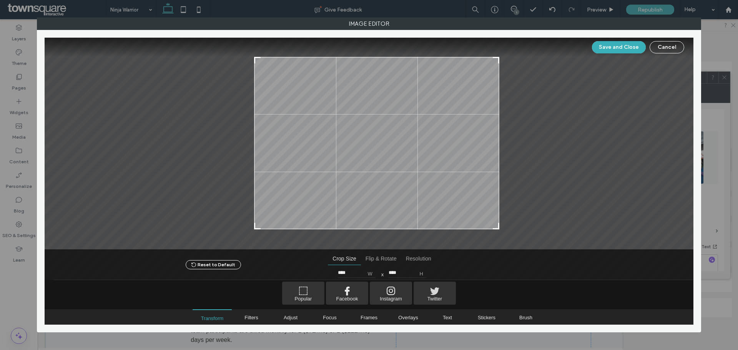
type input "****"
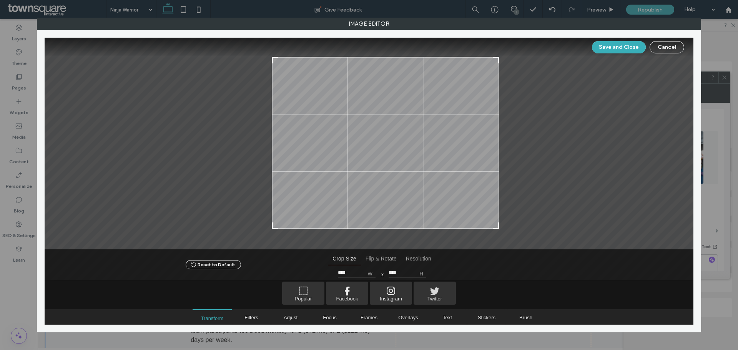
type input "****"
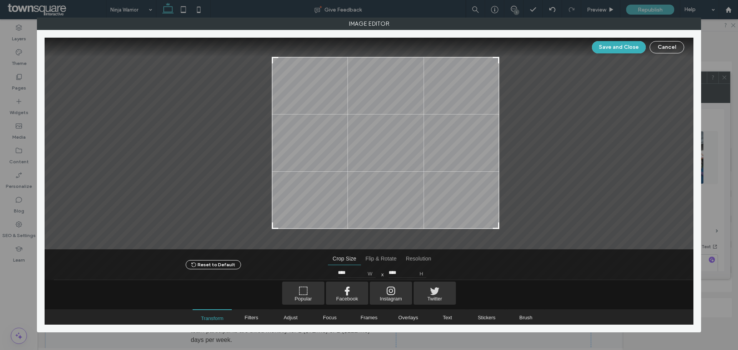
type input "****"
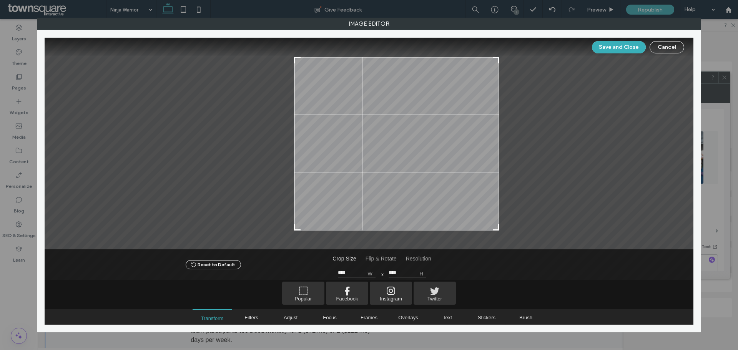
type input "****"
drag, startPoint x: 242, startPoint y: 229, endPoint x: 295, endPoint y: 244, distance: 54.9
click at [295, 244] on div at bounding box center [369, 144] width 649 height 212
click at [611, 48] on button "Save and Close" at bounding box center [619, 47] width 54 height 12
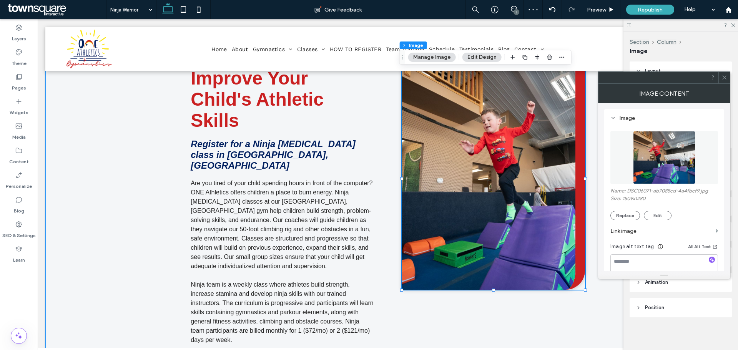
click at [121, 244] on div "Improve Your Child's Athletic Skills Register for a Ninja Cross-Training class …" at bounding box center [387, 224] width 685 height 345
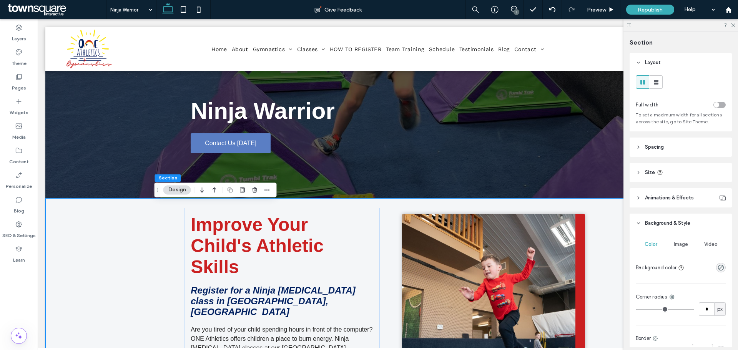
scroll to position [0, 0]
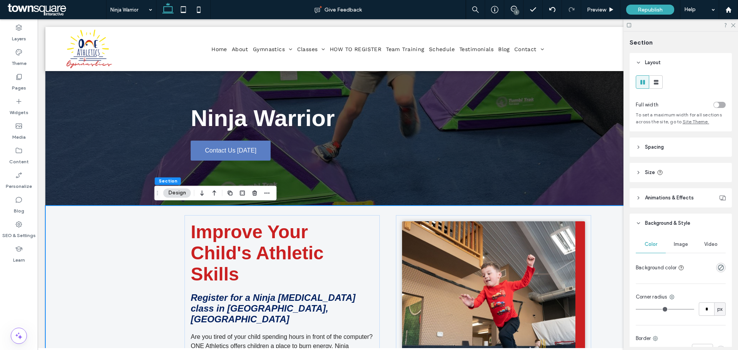
click at [648, 4] on div "Republish" at bounding box center [650, 9] width 48 height 19
click at [647, 11] on span "Republish" at bounding box center [650, 10] width 25 height 7
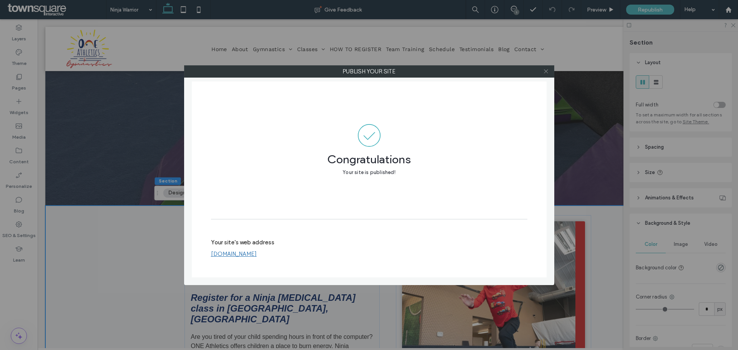
click at [548, 74] on span at bounding box center [546, 72] width 6 height 12
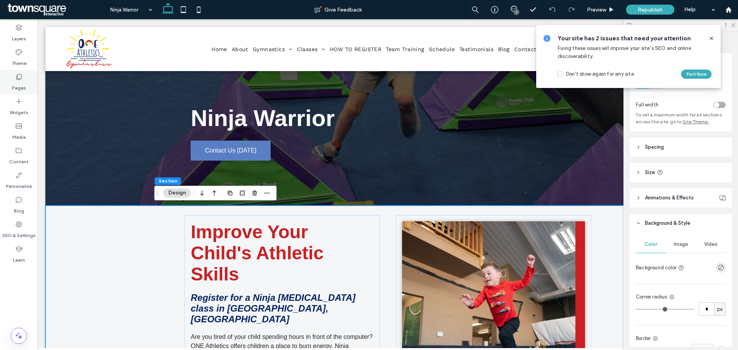
click at [18, 83] on label "Pages" at bounding box center [19, 86] width 14 height 11
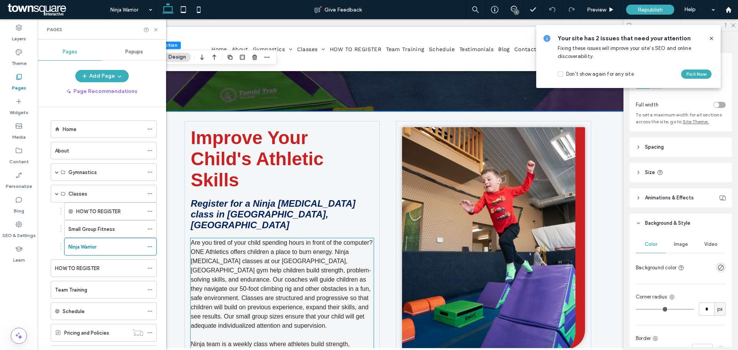
scroll to position [38, 0]
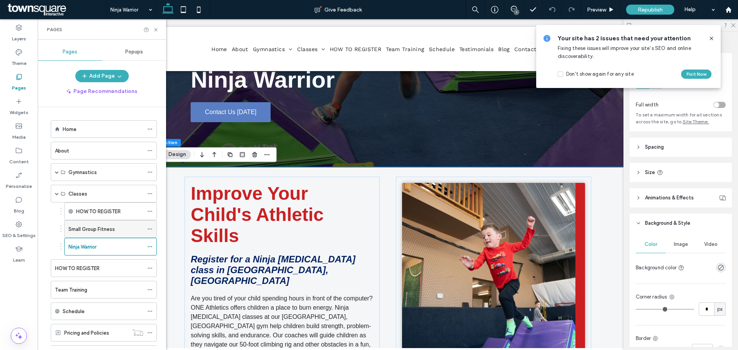
click at [98, 228] on label "Small Group Fitness" at bounding box center [91, 229] width 46 height 13
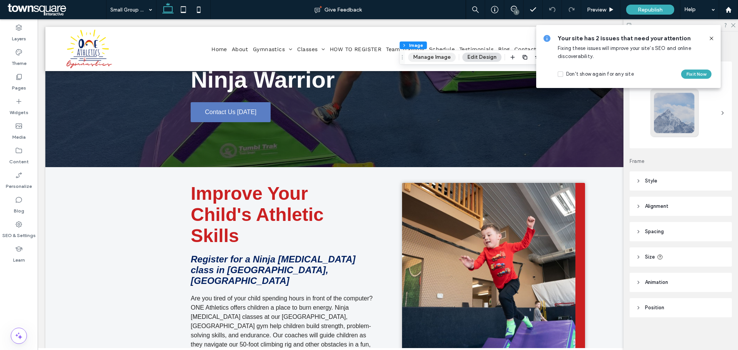
click at [443, 61] on button "Manage Image" at bounding box center [432, 57] width 48 height 9
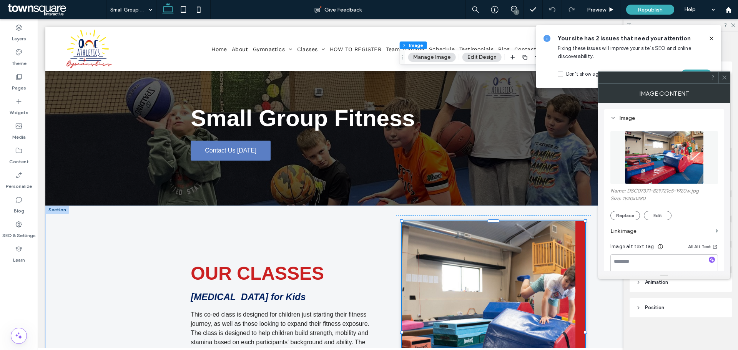
scroll to position [192, 0]
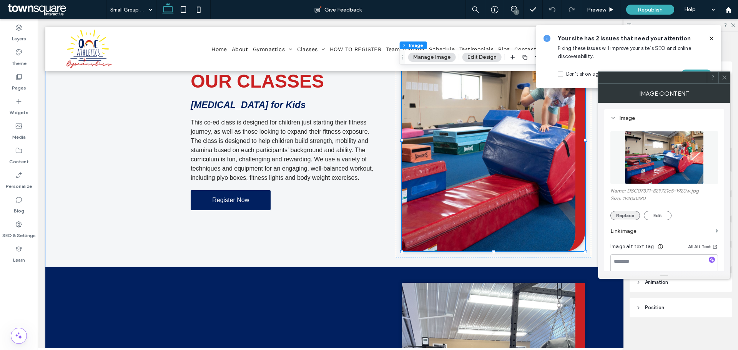
click at [633, 212] on button "Replace" at bounding box center [625, 215] width 30 height 9
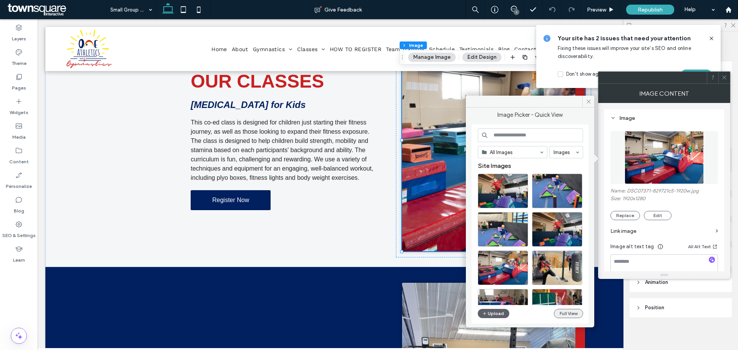
click at [563, 312] on button "Full View" at bounding box center [568, 313] width 29 height 9
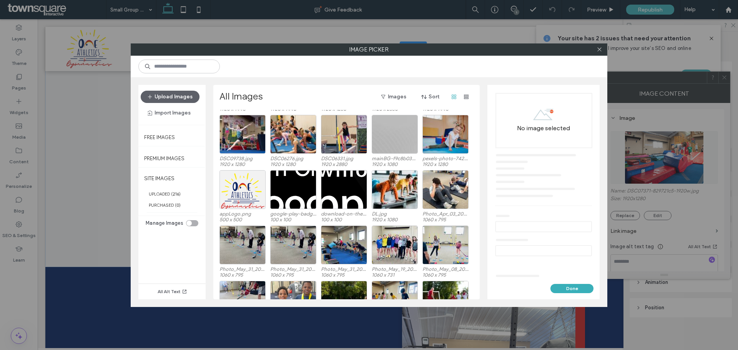
scroll to position [937, 0]
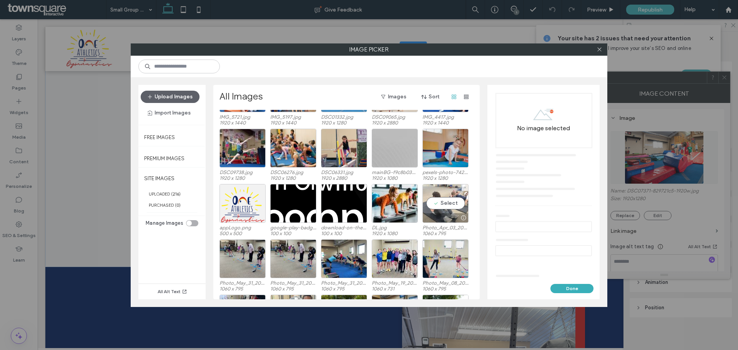
click at [459, 205] on div "Select" at bounding box center [445, 203] width 46 height 39
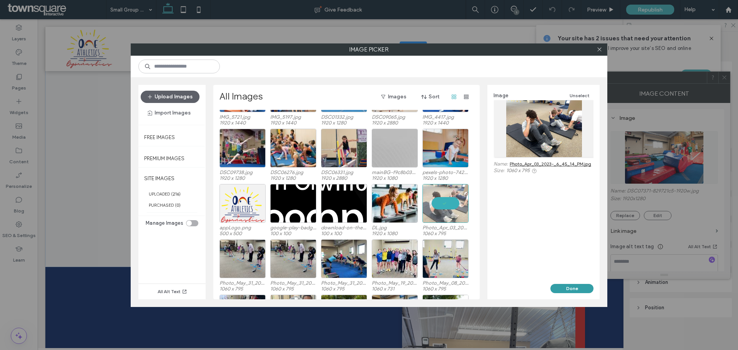
click at [574, 288] on button "Done" at bounding box center [571, 288] width 43 height 9
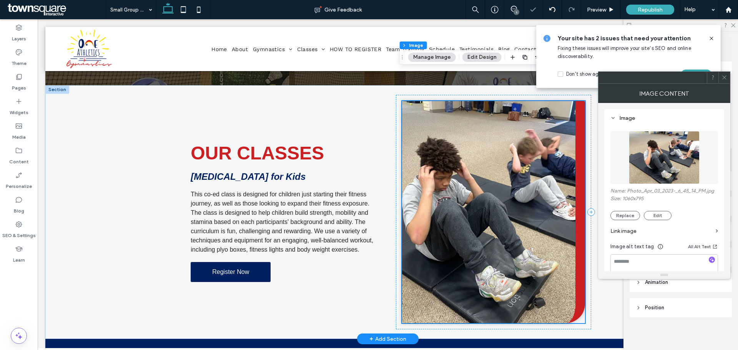
scroll to position [115, 0]
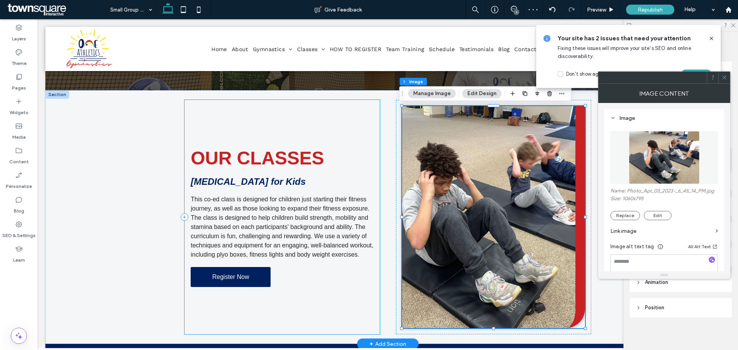
click at [361, 131] on div "OUR CLASSES Cross-training for Kids This co-ed class is designed for children j…" at bounding box center [281, 217] width 195 height 234
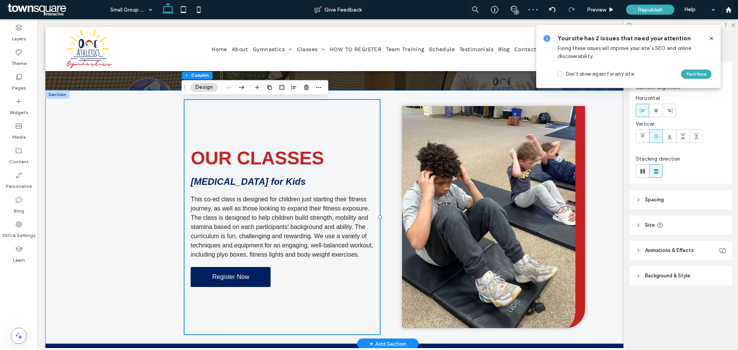
click at [148, 163] on div "OUR CLASSES Cross-training for Kids This co-ed class is designed for children j…" at bounding box center [387, 217] width 685 height 254
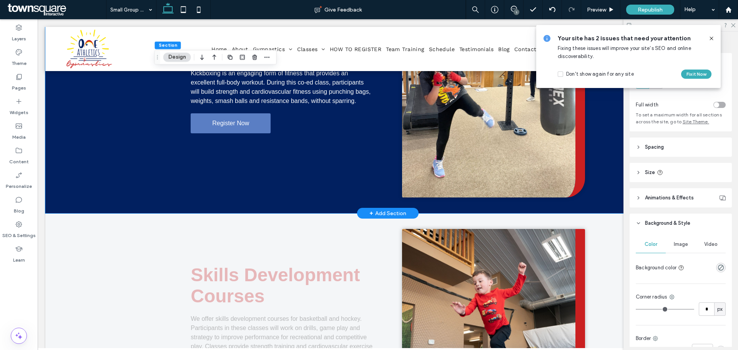
scroll to position [692, 0]
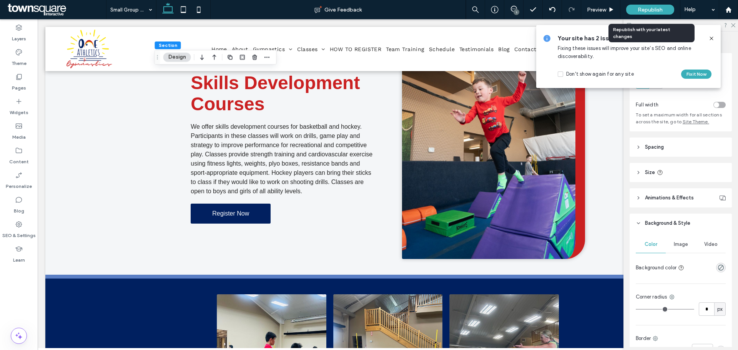
click at [642, 7] on span "Republish" at bounding box center [650, 10] width 25 height 7
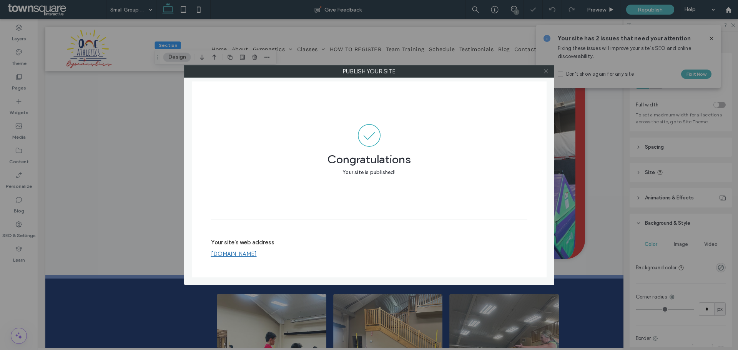
click at [544, 70] on use at bounding box center [546, 72] width 4 height 4
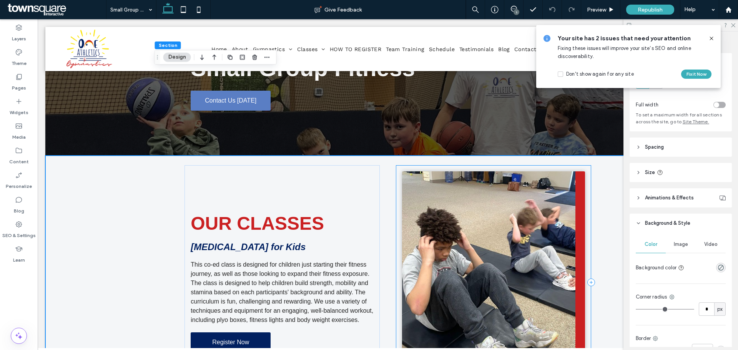
scroll to position [0, 0]
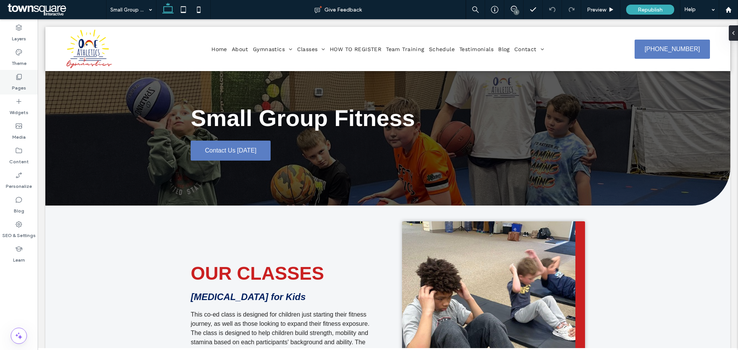
click at [27, 85] on div "Pages" at bounding box center [19, 82] width 38 height 25
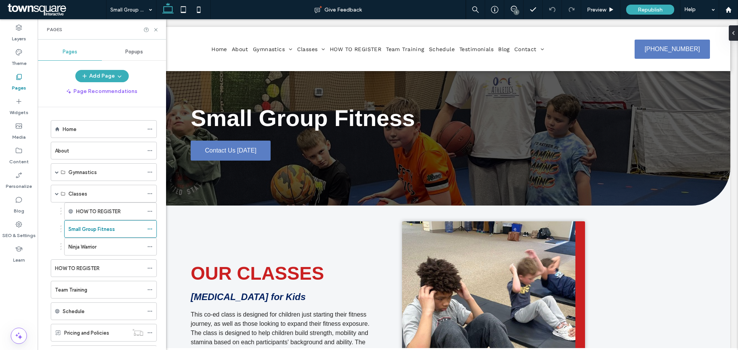
click at [82, 131] on div "Home" at bounding box center [103, 129] width 81 height 8
